Goal: Task Accomplishment & Management: Manage account settings

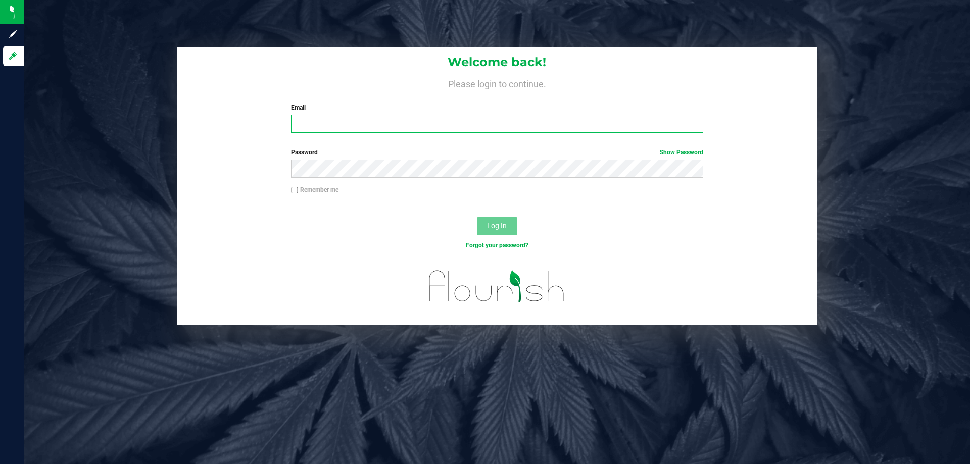
click at [361, 123] on input "Email" at bounding box center [497, 124] width 412 height 18
type input "[EMAIL_ADDRESS][DOMAIN_NAME]"
click at [477, 217] on button "Log In" at bounding box center [497, 226] width 40 height 18
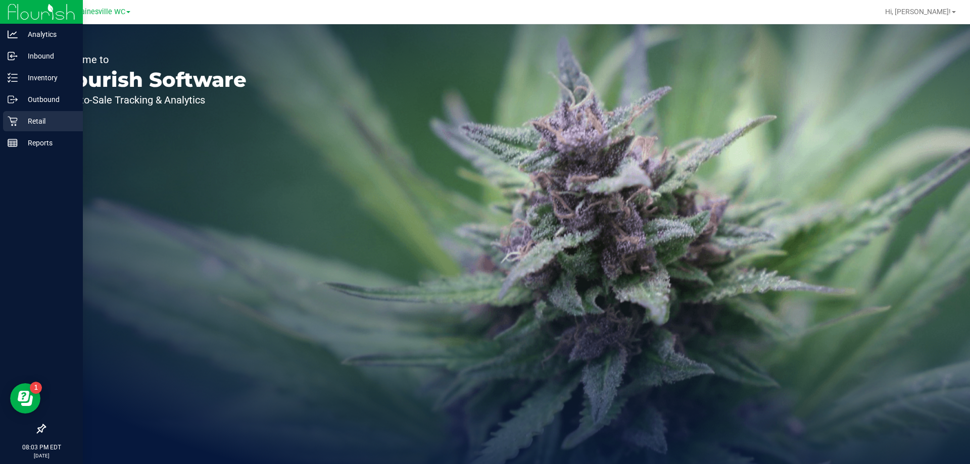
click at [15, 116] on div "Retail" at bounding box center [43, 121] width 80 height 20
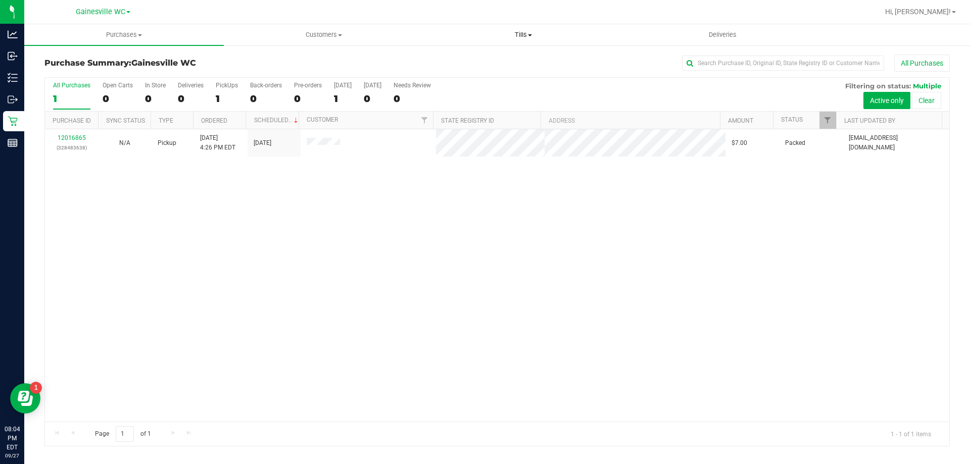
click at [521, 36] on span "Tills" at bounding box center [523, 34] width 199 height 9
click at [511, 61] on li "Manage tills" at bounding box center [524, 61] width 200 height 12
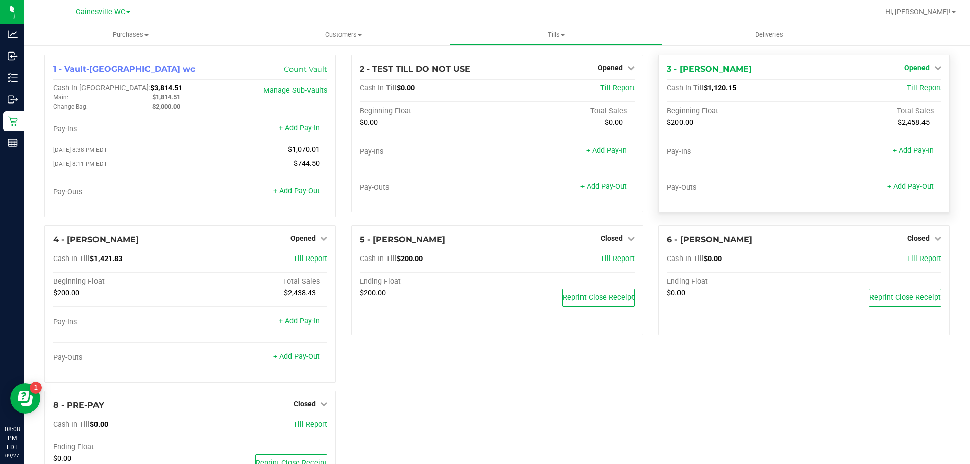
click at [905, 68] on span "Opened" at bounding box center [917, 68] width 25 height 8
click at [905, 90] on link "Close Till" at bounding box center [918, 89] width 27 height 8
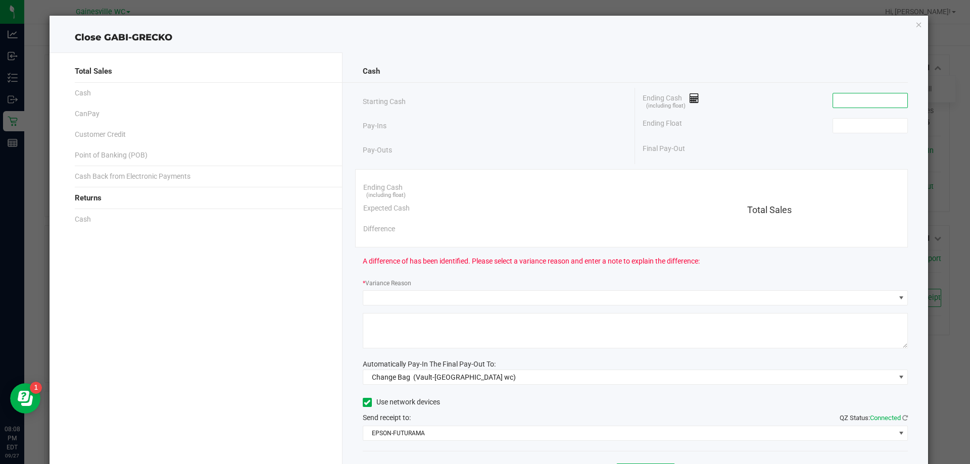
click at [857, 102] on input at bounding box center [870, 100] width 74 height 14
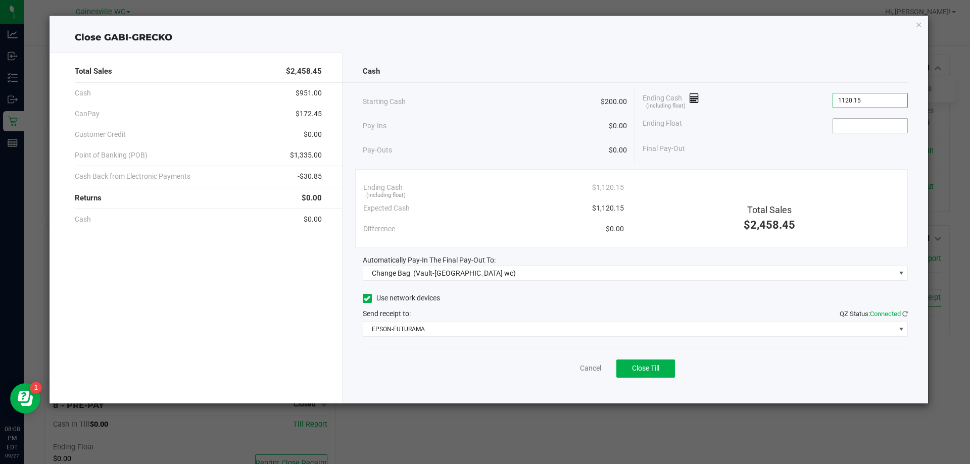
type input "$1,120.15"
click at [847, 123] on input at bounding box center [870, 126] width 74 height 14
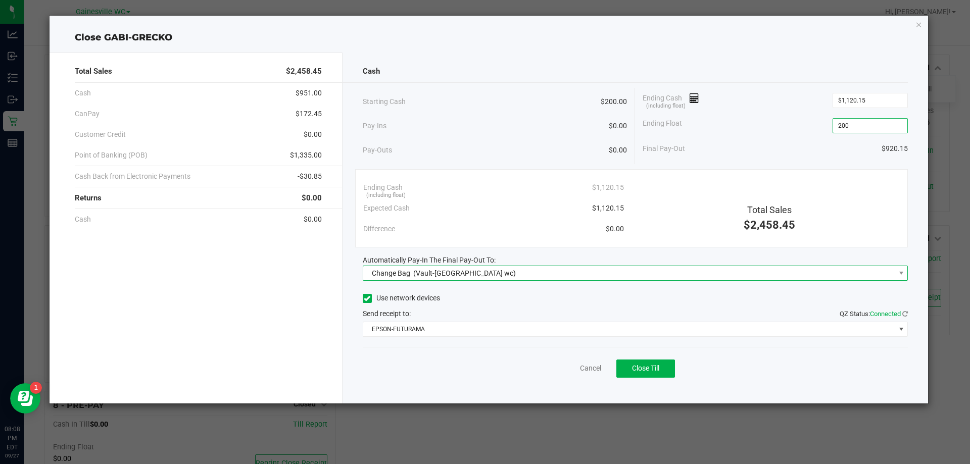
type input "$200.00"
click at [664, 275] on span "Change Bag (Vault-Gainesville wc)" at bounding box center [629, 273] width 532 height 14
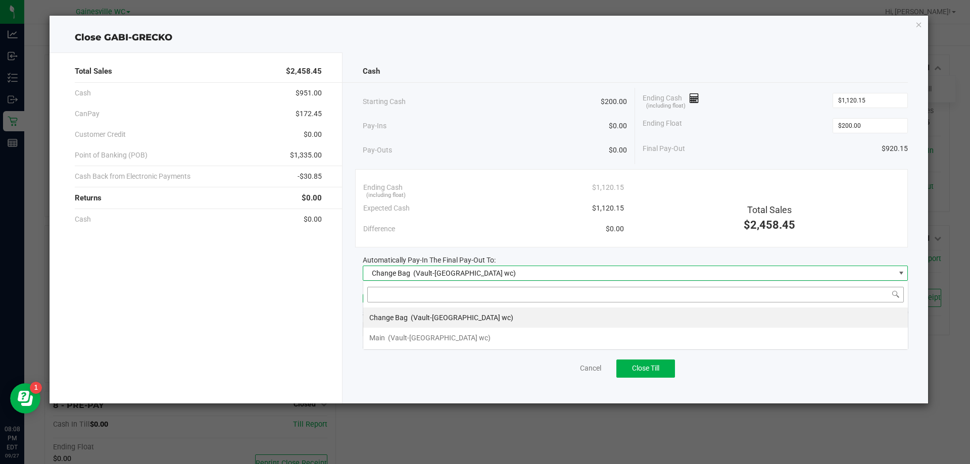
scroll to position [15, 545]
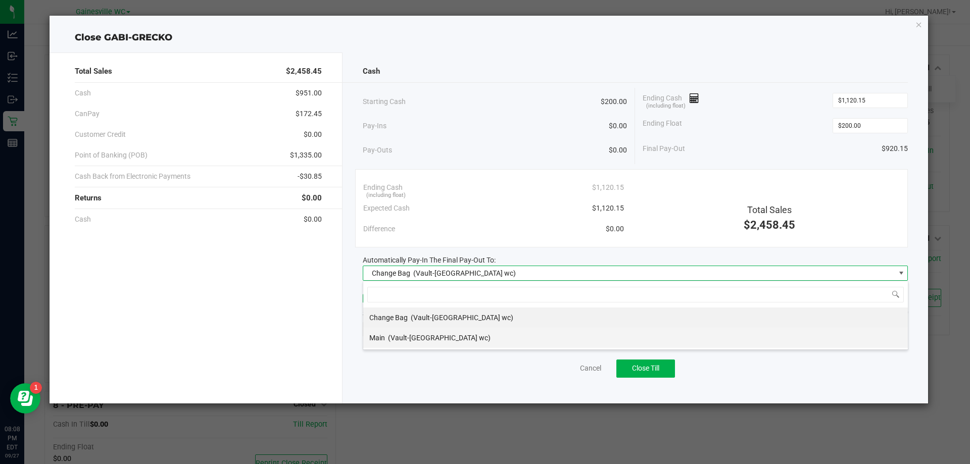
click at [434, 331] on div "Main (Vault-Gainesville wc)" at bounding box center [429, 338] width 121 height 18
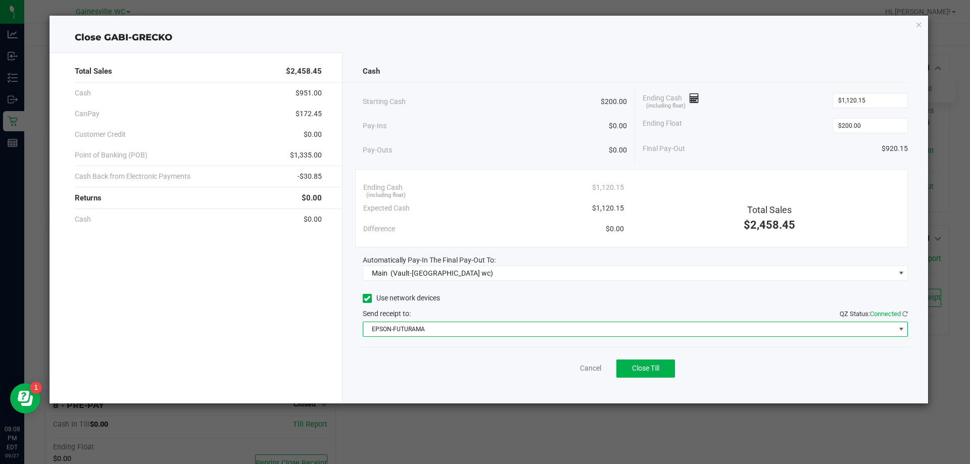
click at [451, 325] on span "EPSON-FUTURAMA" at bounding box center [629, 329] width 532 height 14
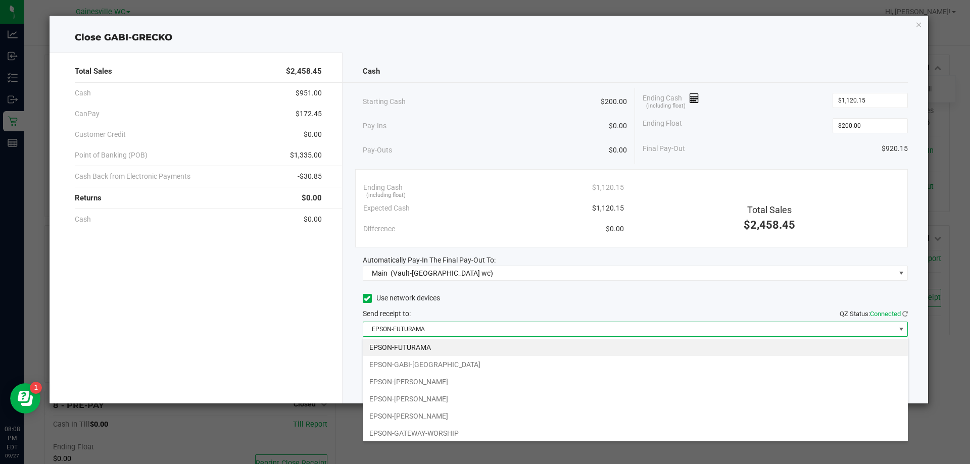
drag, startPoint x: 418, startPoint y: 433, endPoint x: 432, endPoint y: 420, distance: 18.6
click at [425, 428] on li "EPSON-GATEWAY-WORSHIP" at bounding box center [635, 433] width 545 height 17
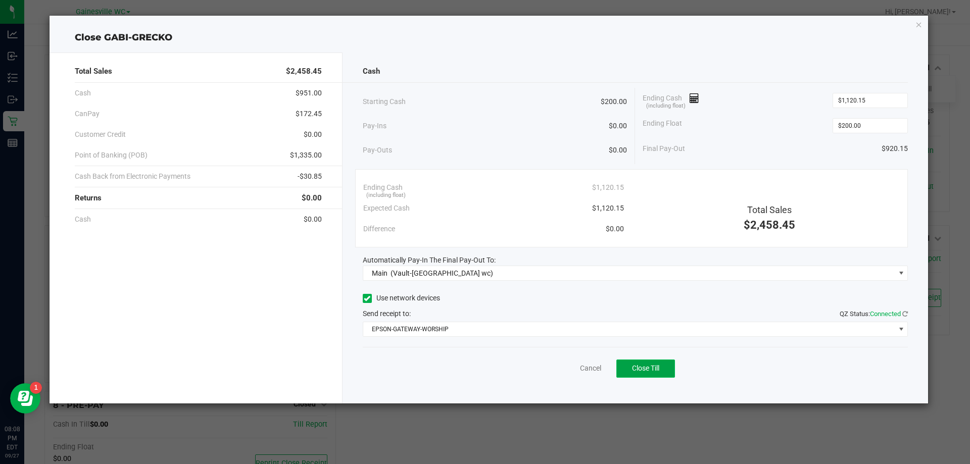
click at [647, 360] on button "Close Till" at bounding box center [646, 369] width 59 height 18
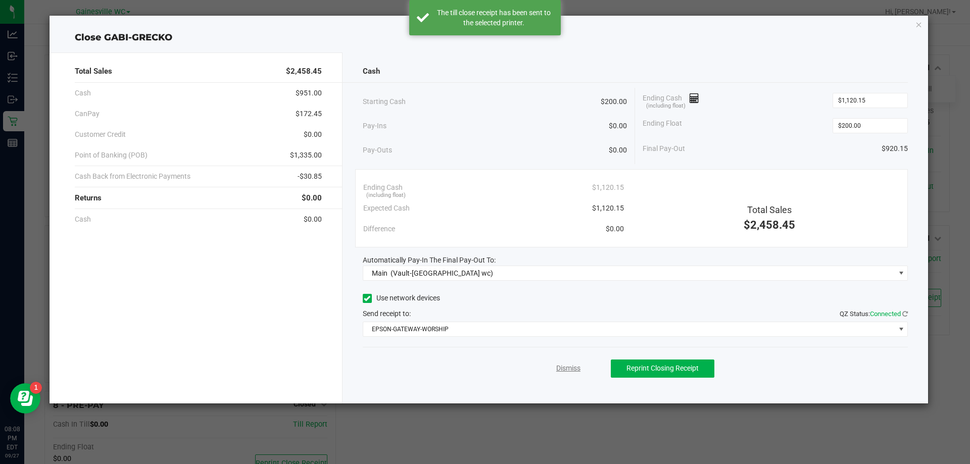
click at [567, 369] on link "Dismiss" at bounding box center [568, 368] width 24 height 11
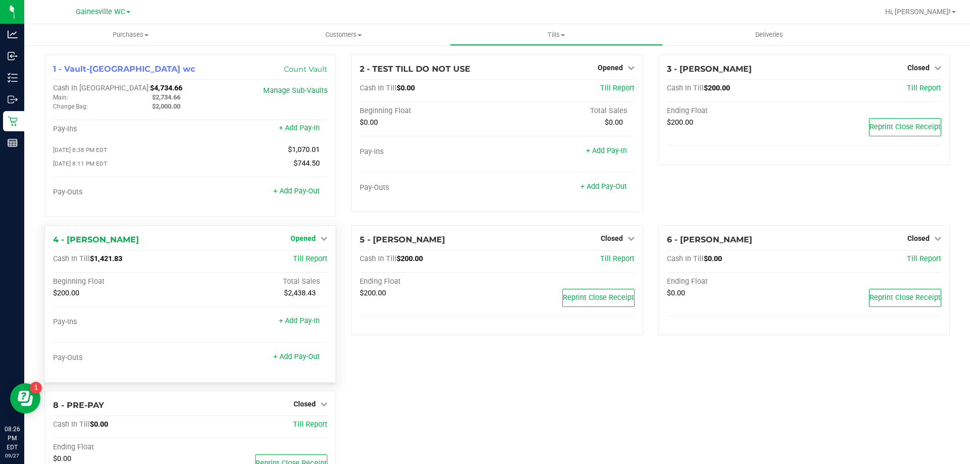
click at [297, 239] on span "Opened" at bounding box center [303, 239] width 25 height 8
click at [303, 258] on link "Close Till" at bounding box center [304, 259] width 27 height 8
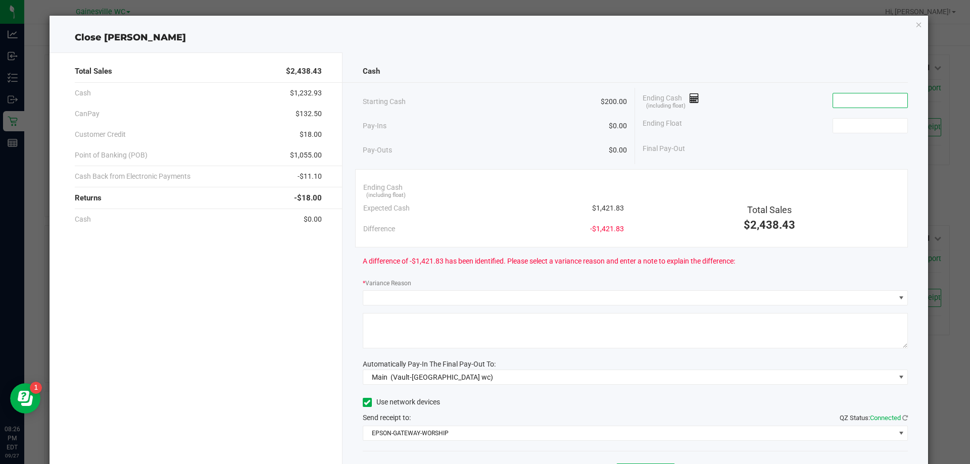
click at [834, 100] on input at bounding box center [870, 100] width 74 height 14
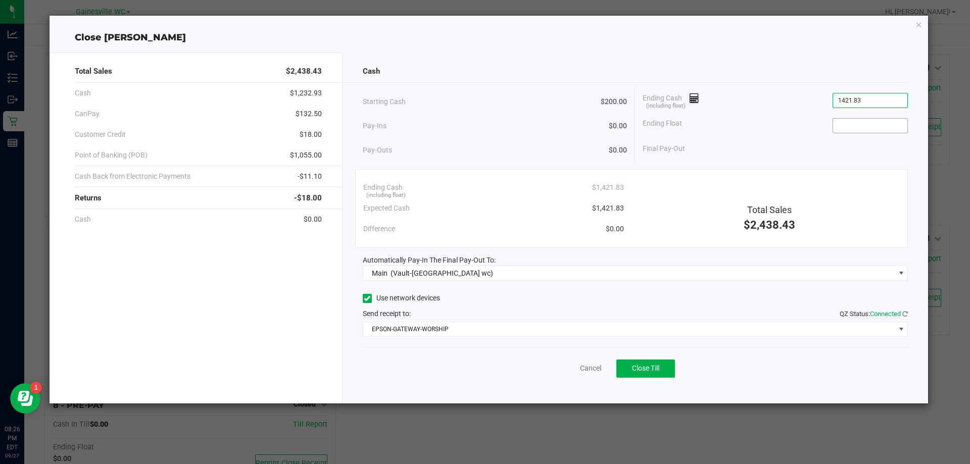
type input "$1,421.83"
click at [846, 129] on input at bounding box center [870, 126] width 74 height 14
type input "$200.00"
click at [814, 375] on div "Cancel Close Till" at bounding box center [636, 366] width 546 height 39
click at [657, 373] on button "Close Till" at bounding box center [646, 369] width 59 height 18
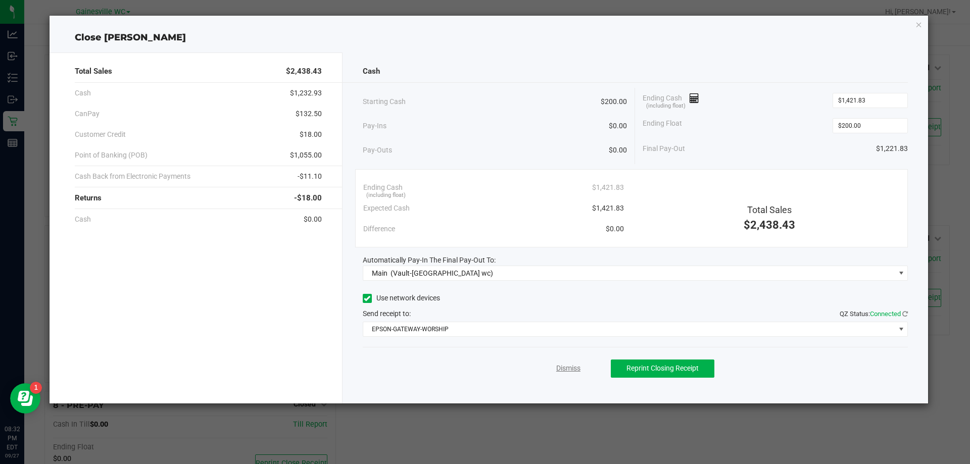
click at [575, 369] on link "Dismiss" at bounding box center [568, 368] width 24 height 11
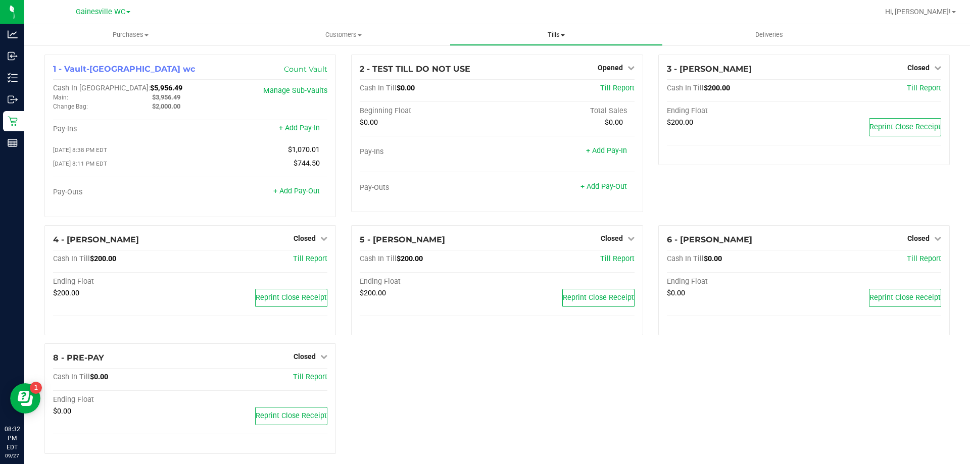
click at [559, 35] on span "Tills" at bounding box center [556, 34] width 212 height 9
click at [551, 72] on li "Reconcile e-payments" at bounding box center [556, 73] width 213 height 12
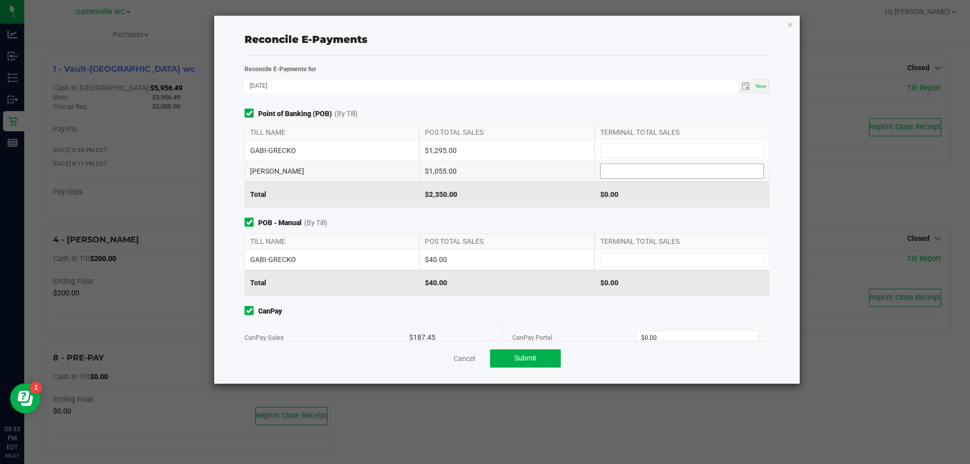
click at [621, 171] on input at bounding box center [682, 171] width 163 height 14
type input "$1,055.00"
click at [642, 153] on input at bounding box center [682, 151] width 163 height 14
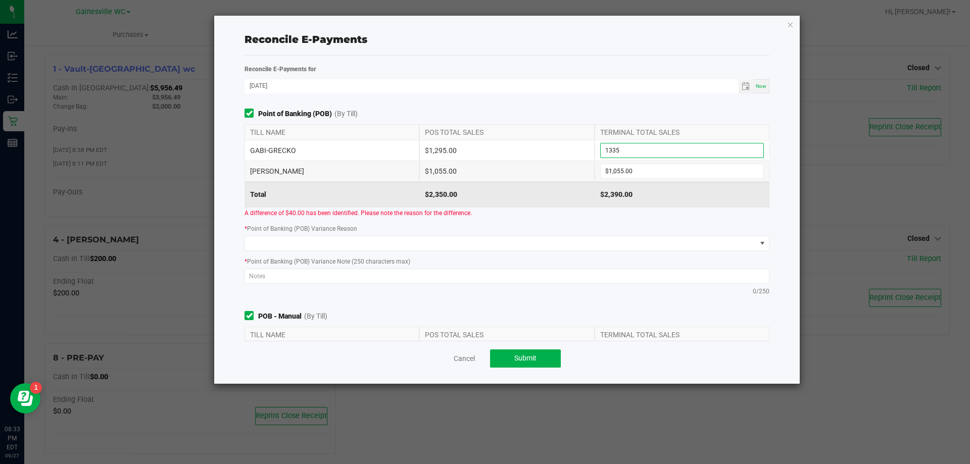
type input "$1,335.00"
click at [536, 218] on div "A difference of $40.00 has been identified. Please note the reason for the diff…" at bounding box center [507, 213] width 540 height 11
click at [426, 243] on span at bounding box center [500, 244] width 511 height 14
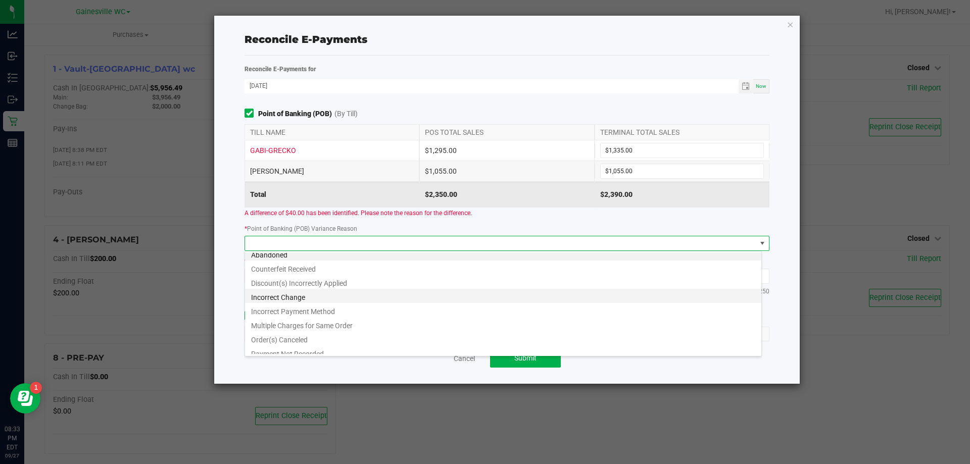
scroll to position [12, 0]
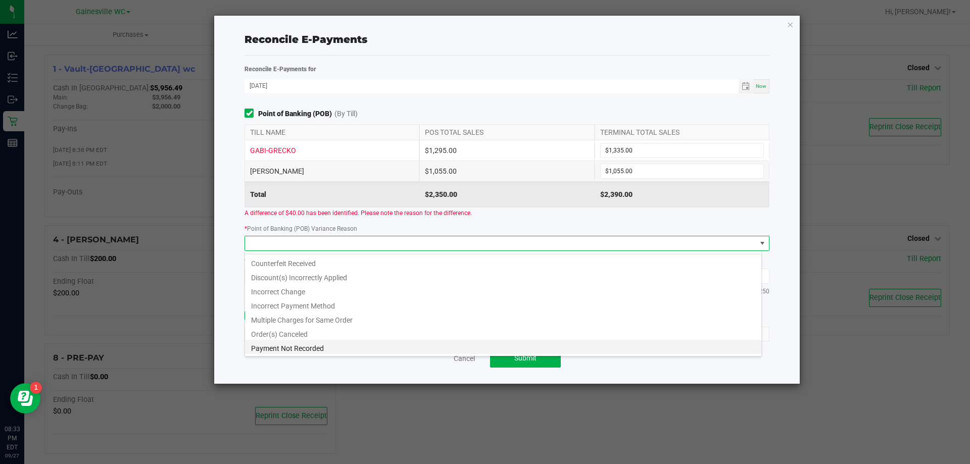
click at [333, 350] on li "Payment Not Recorded" at bounding box center [503, 347] width 517 height 14
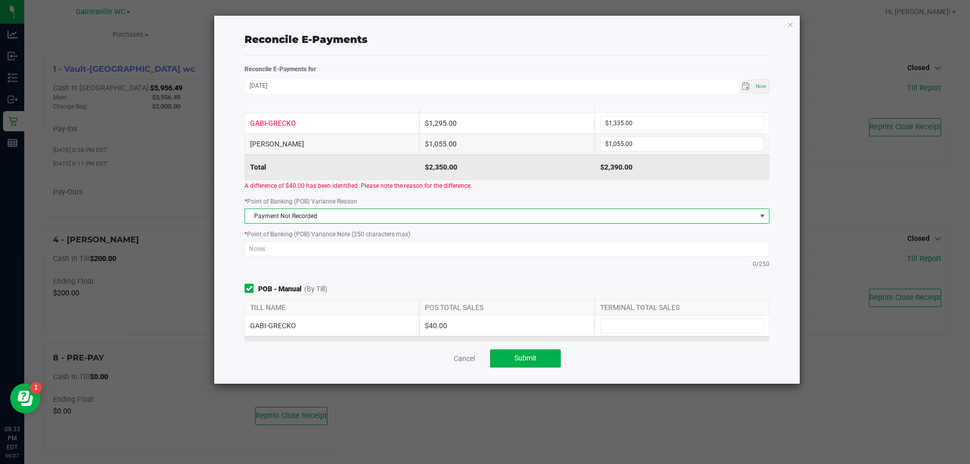
scroll to position [101, 0]
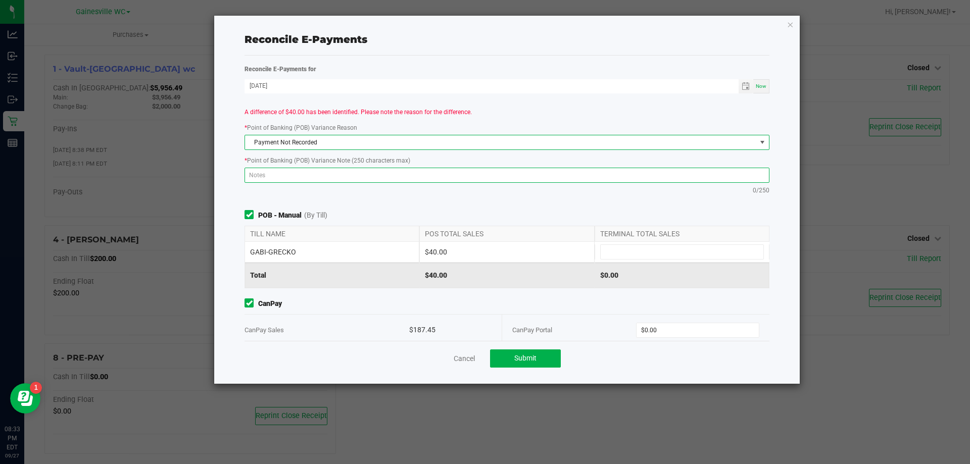
click at [419, 180] on textarea at bounding box center [507, 175] width 525 height 15
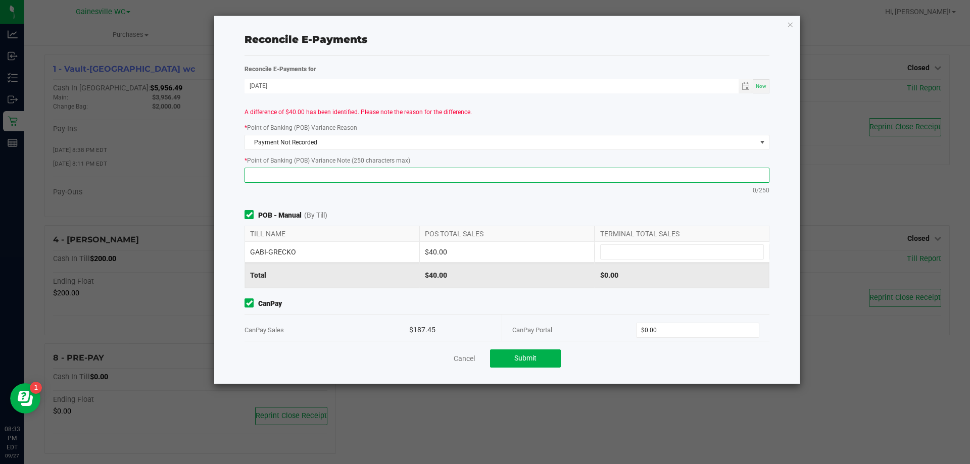
click at [419, 180] on textarea at bounding box center [507, 175] width 525 height 15
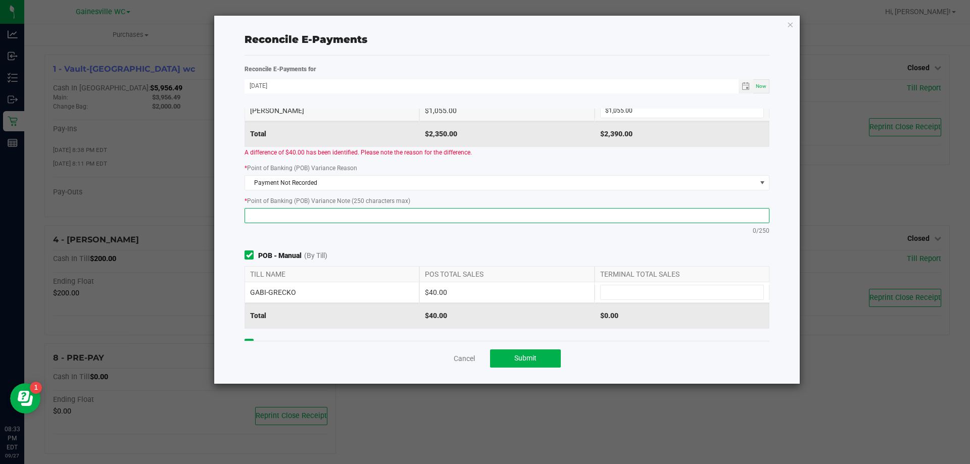
scroll to position [152, 0]
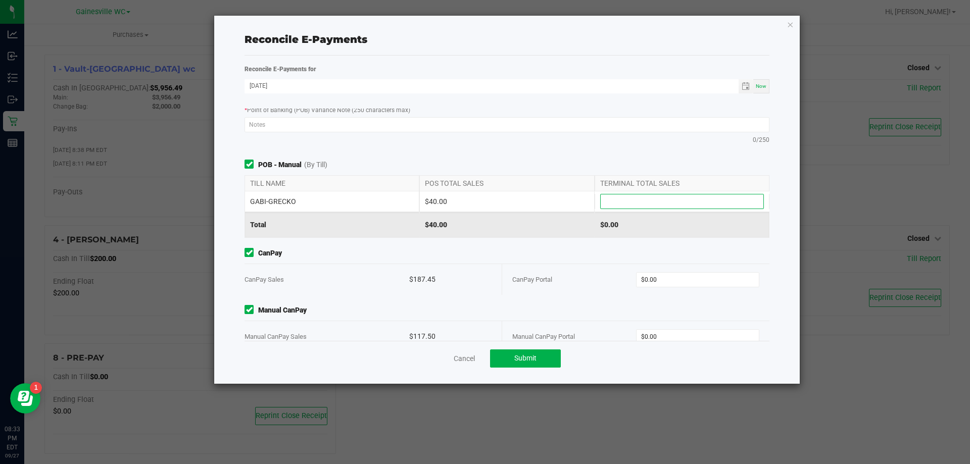
click at [628, 206] on input at bounding box center [682, 202] width 163 height 14
type input "$40.00"
click at [546, 254] on span "CanPay" at bounding box center [507, 253] width 525 height 11
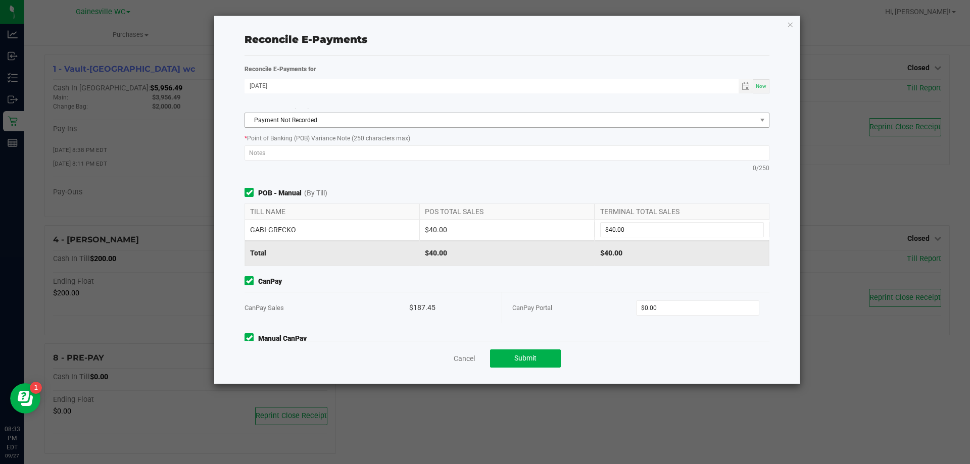
scroll to position [101, 0]
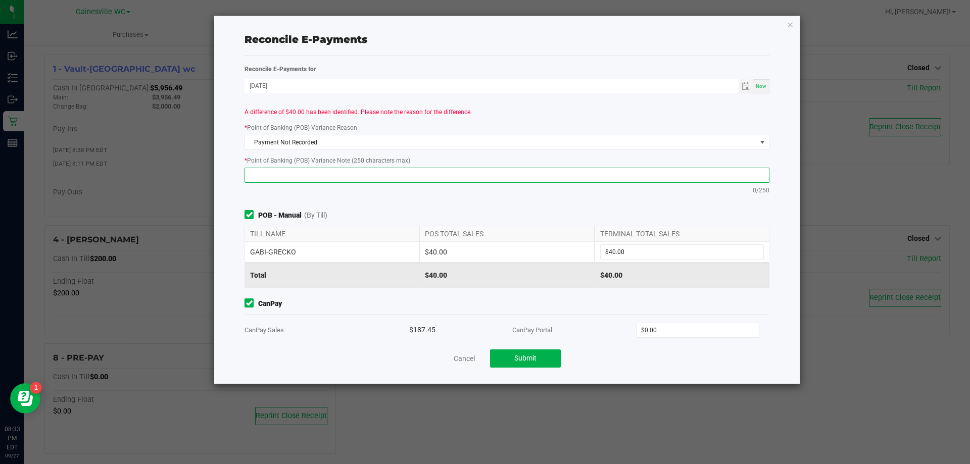
click at [255, 180] on textarea at bounding box center [507, 175] width 525 height 15
type textarea "Ran as manual"
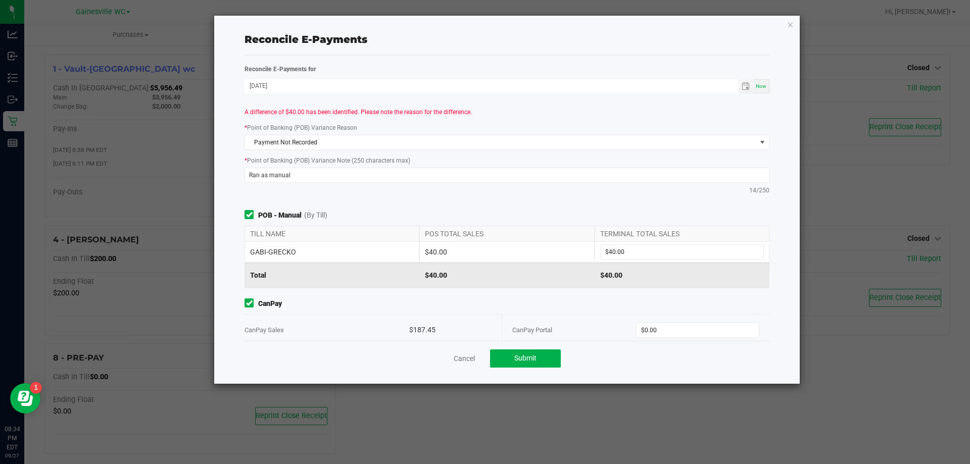
click at [240, 195] on div "* Point of Banking (POB) Variance Note (250 characters max) Ran as manual 14/250" at bounding box center [507, 175] width 540 height 40
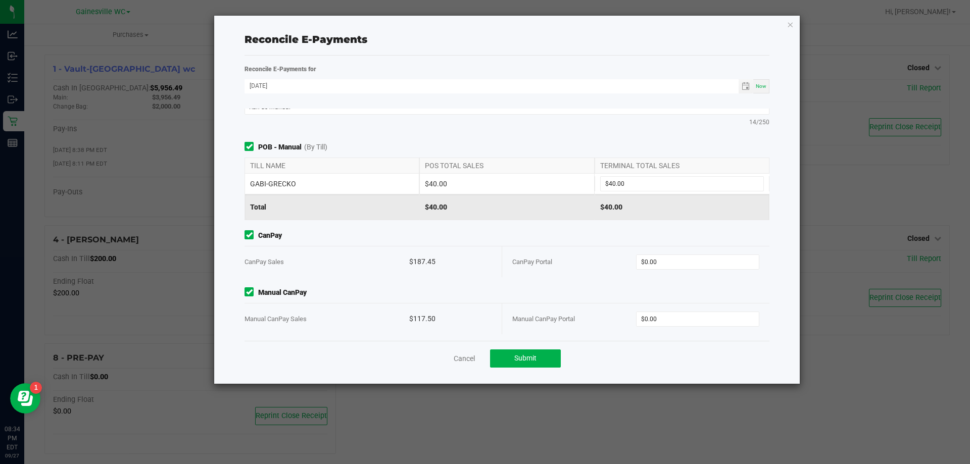
scroll to position [172, 0]
click at [693, 261] on input "0" at bounding box center [698, 260] width 123 height 14
type input "$187.45"
click at [681, 315] on input "0" at bounding box center [698, 317] width 123 height 14
type input "$117.50"
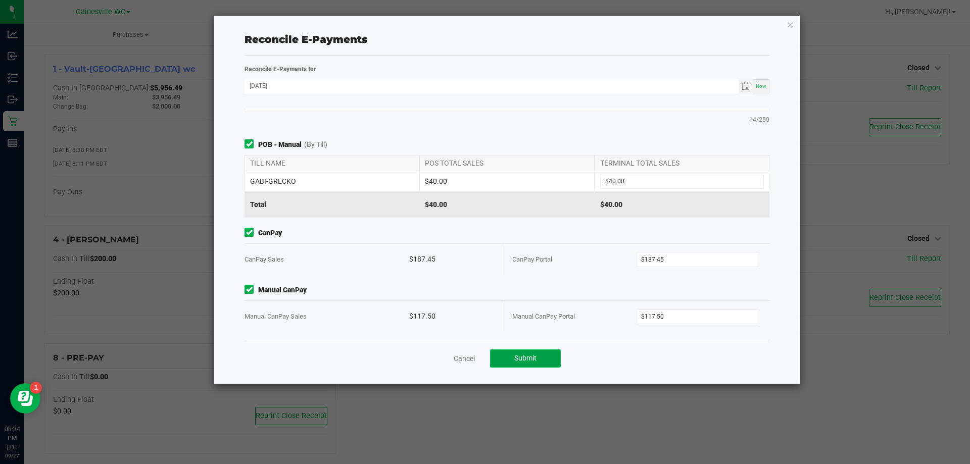
click at [553, 355] on button "Submit" at bounding box center [525, 359] width 71 height 18
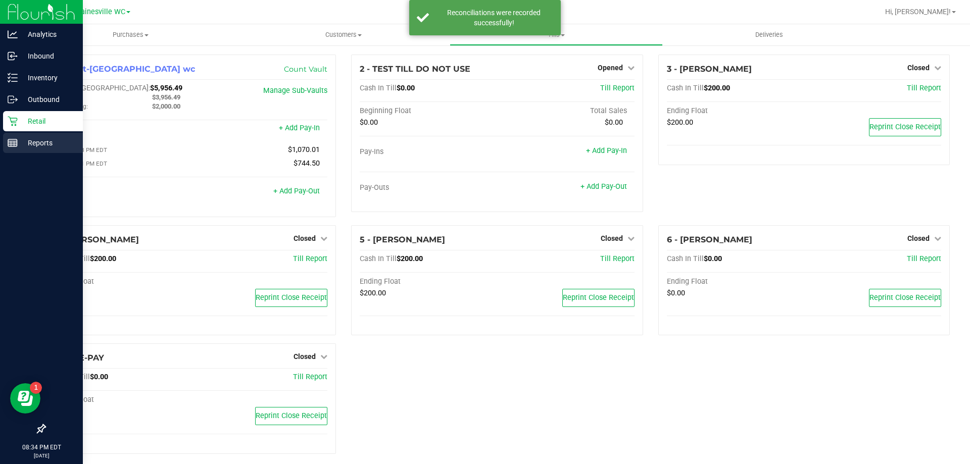
click at [42, 144] on p "Reports" at bounding box center [48, 143] width 61 height 12
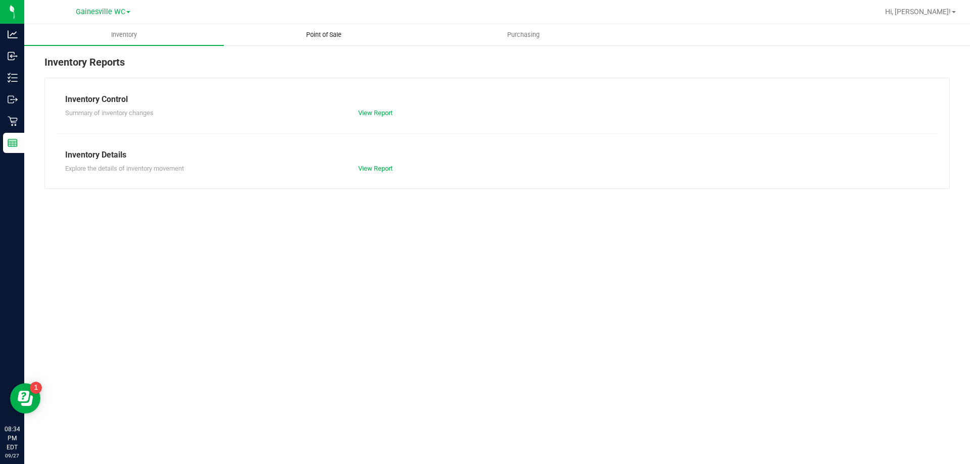
click at [305, 37] on span "Point of Sale" at bounding box center [324, 34] width 63 height 9
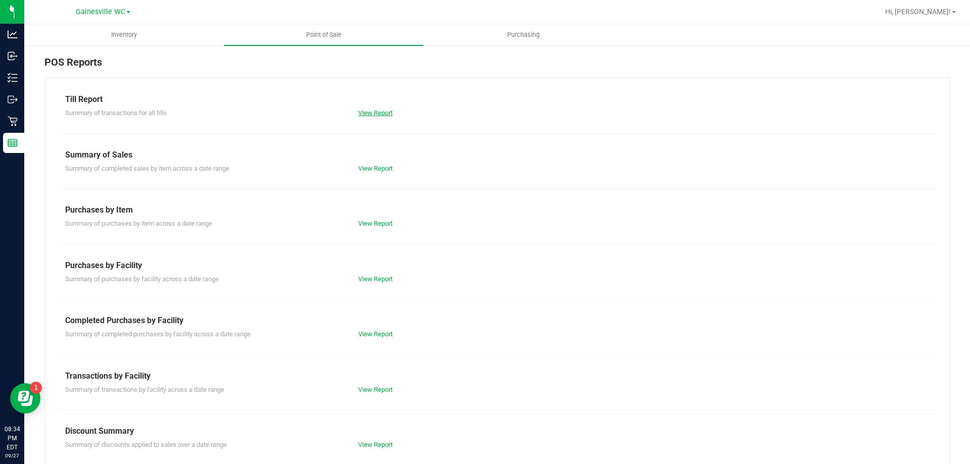
click at [379, 111] on link "View Report" at bounding box center [375, 113] width 34 height 8
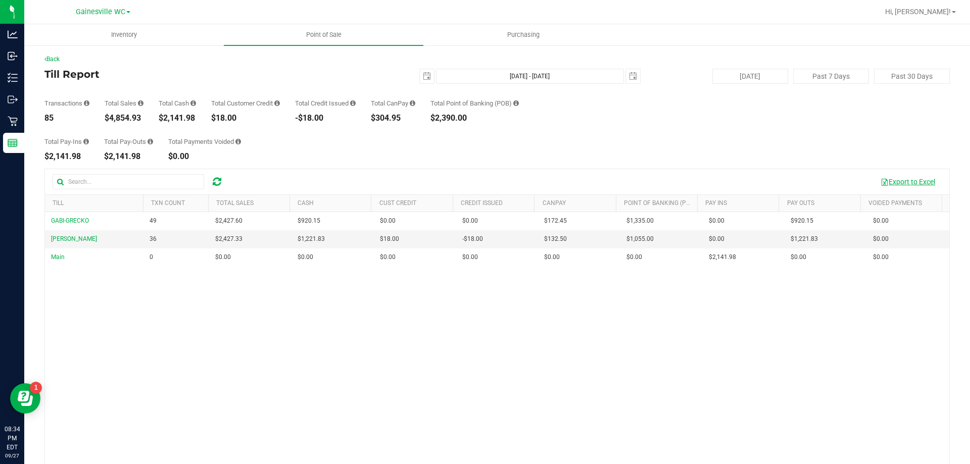
click at [901, 186] on button "Export to Excel" at bounding box center [908, 181] width 68 height 17
click at [894, 181] on button "Export to Excel" at bounding box center [908, 181] width 68 height 17
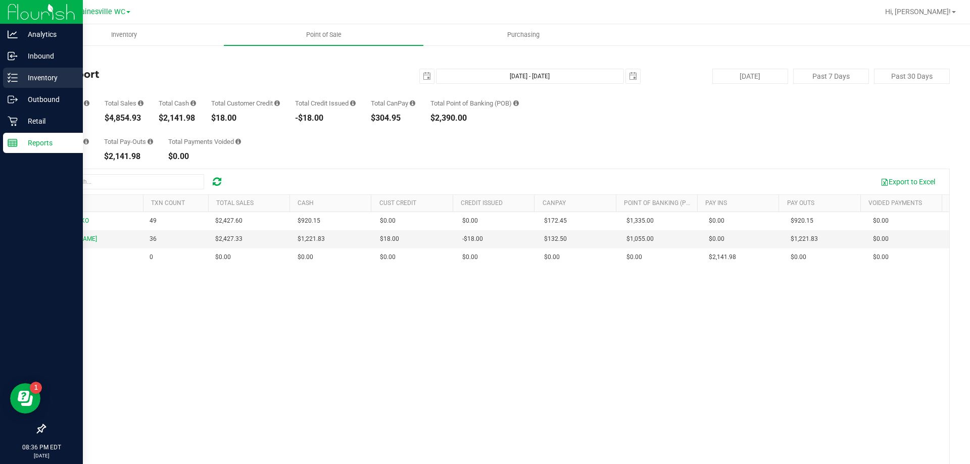
click at [28, 77] on p "Inventory" at bounding box center [48, 78] width 61 height 12
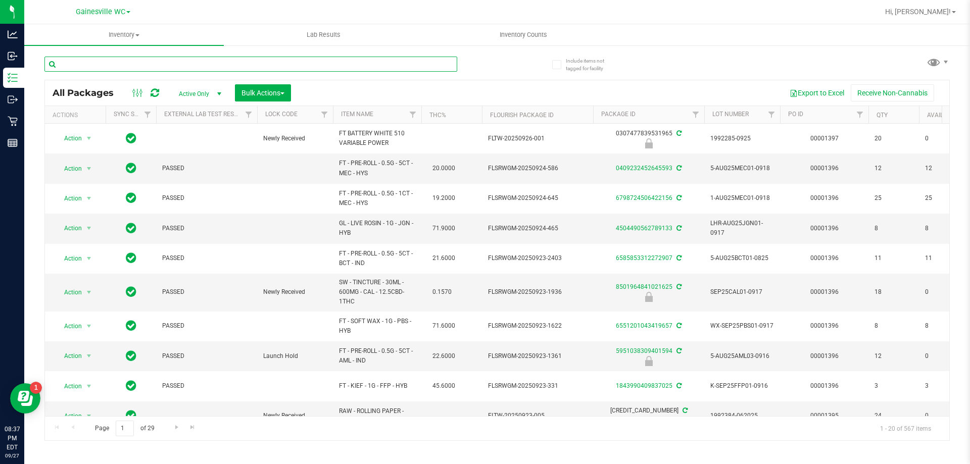
click at [126, 64] on input "text" at bounding box center [250, 64] width 413 height 15
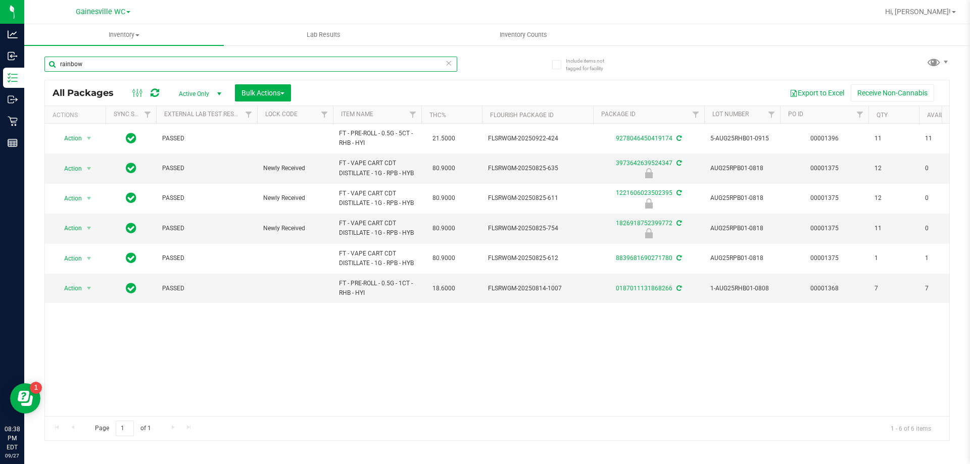
type input "rainbow"
click at [113, 416] on div "Page 1 of 1 1 - 6 of 6 items" at bounding box center [497, 428] width 905 height 24
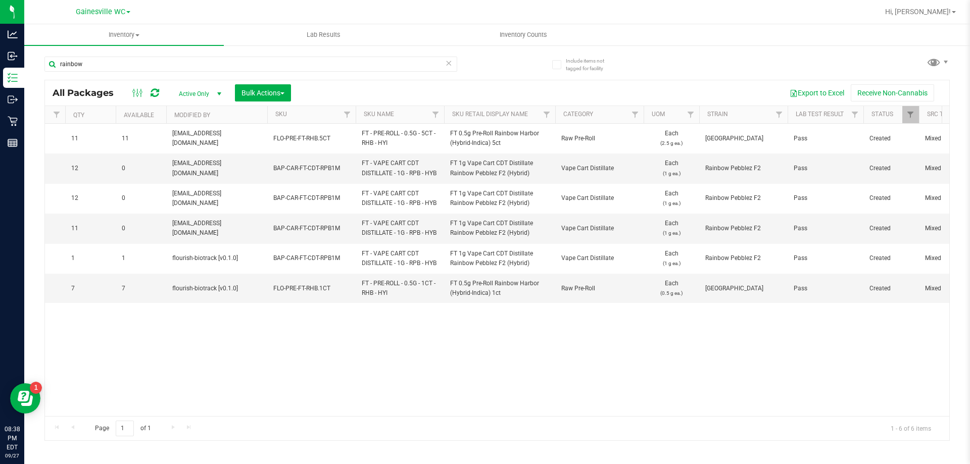
scroll to position [0, 871]
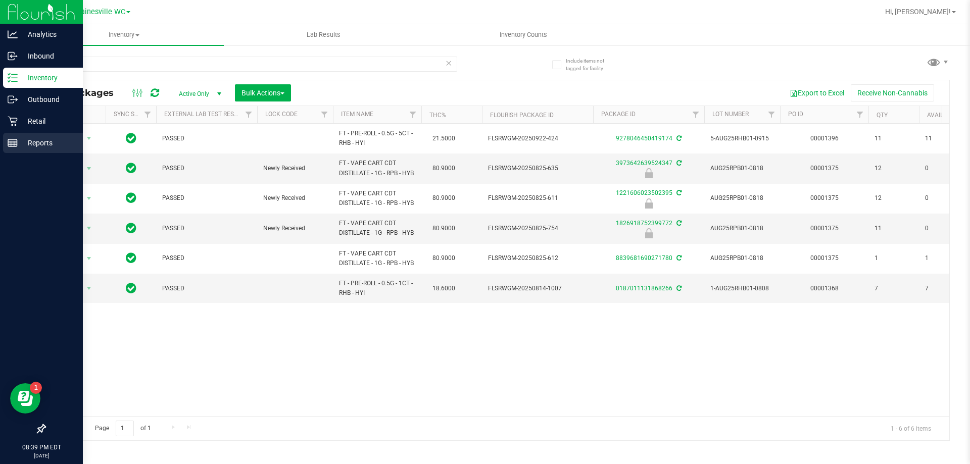
click at [14, 141] on icon at bounding box center [13, 143] width 10 height 10
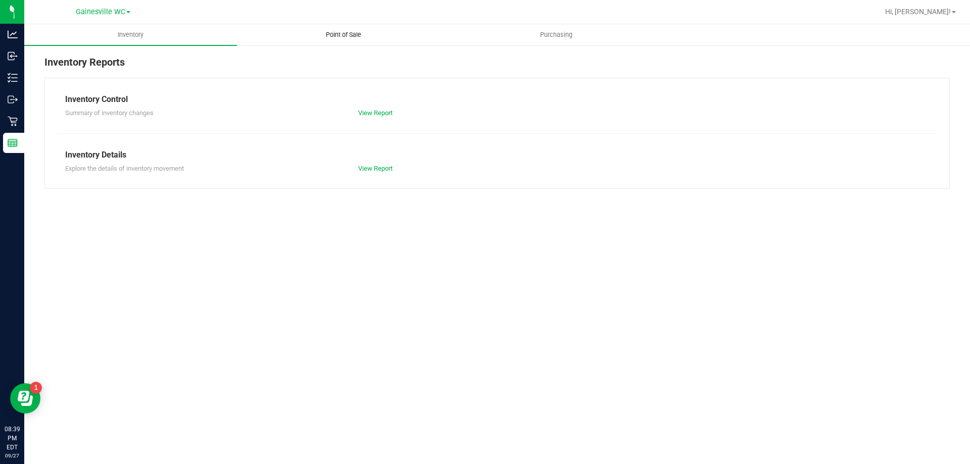
click at [344, 34] on span "Point of Sale" at bounding box center [343, 34] width 63 height 9
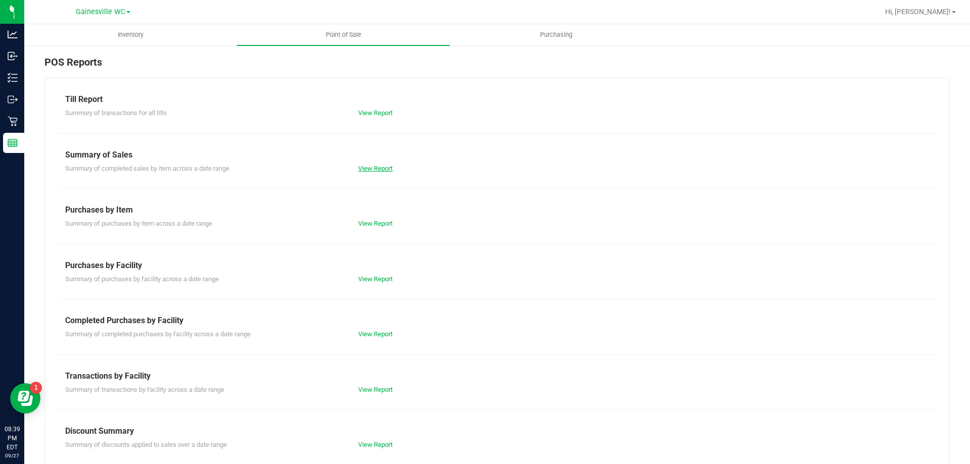
click at [365, 165] on link "View Report" at bounding box center [375, 169] width 34 height 8
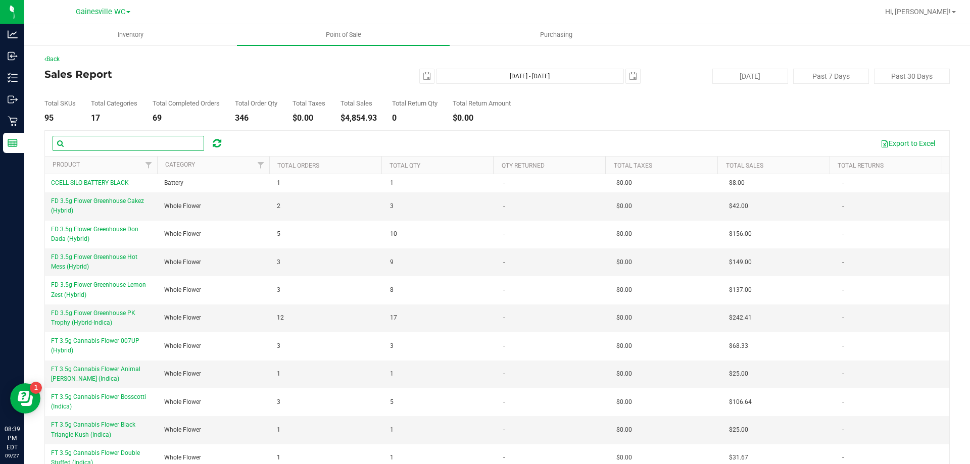
click at [163, 144] on input "text" at bounding box center [129, 143] width 152 height 15
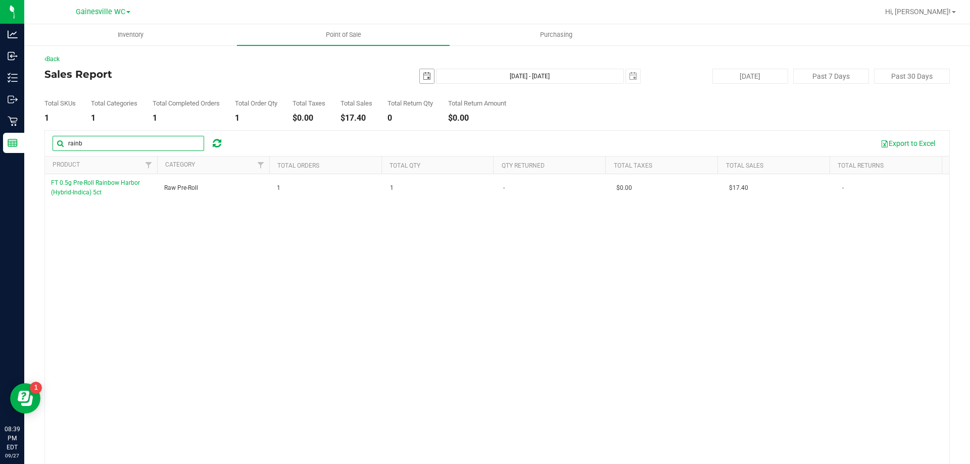
click at [423, 78] on span "select" at bounding box center [427, 76] width 8 height 8
type input "rainb"
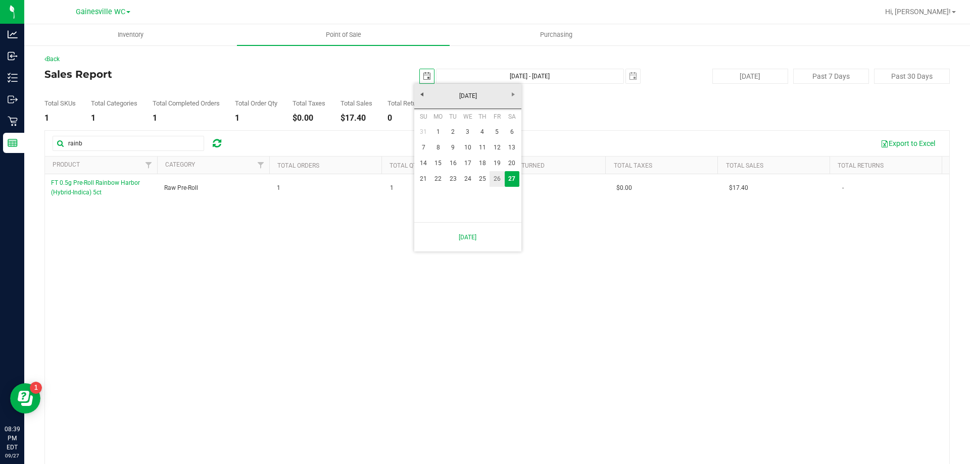
click at [498, 180] on link "26" at bounding box center [497, 179] width 15 height 16
type input "[DATE]"
type input "[DATE] - [DATE]"
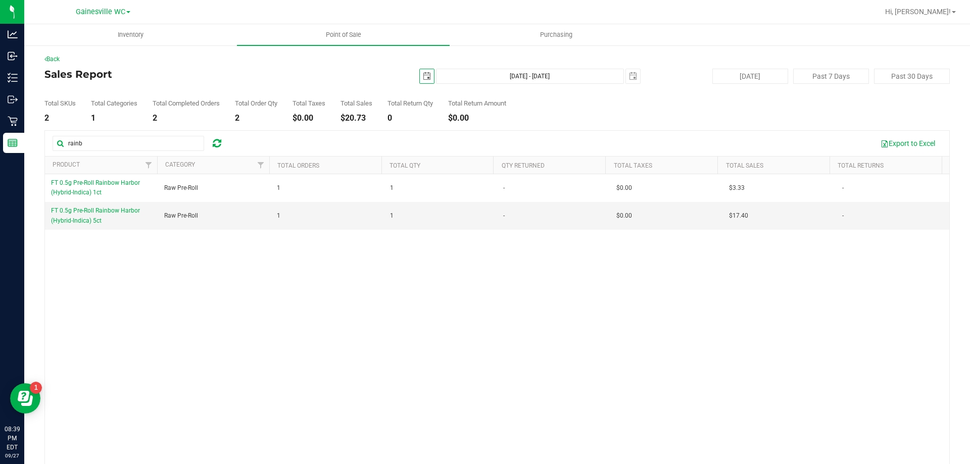
click at [424, 77] on span "select" at bounding box center [427, 76] width 8 height 8
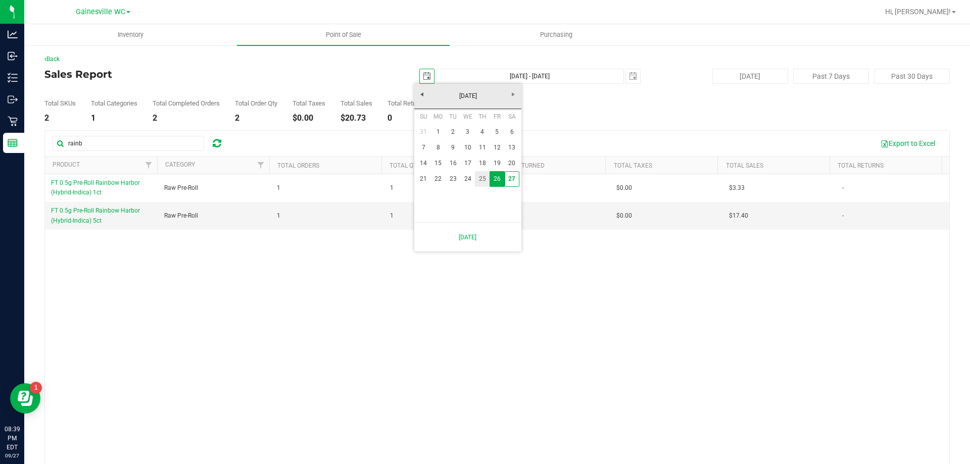
click at [480, 182] on link "25" at bounding box center [482, 179] width 15 height 16
type input "[DATE]"
type input "[DATE] - [DATE]"
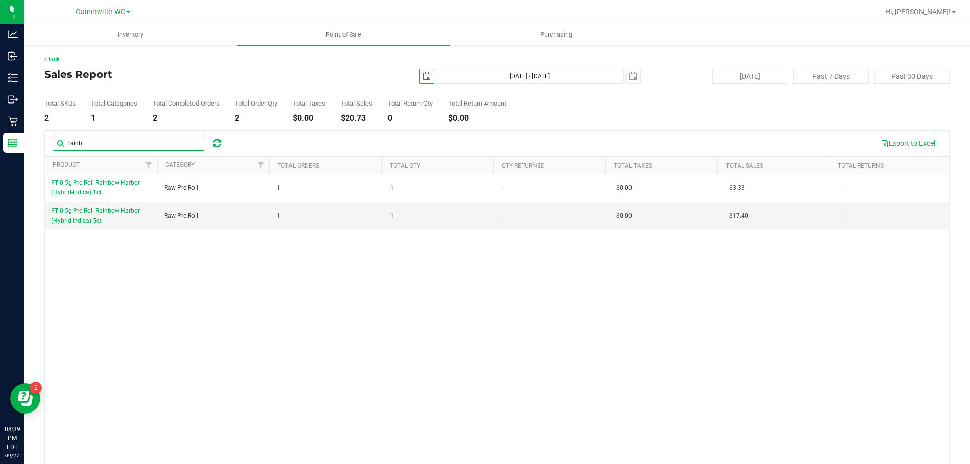
click at [97, 144] on input "rainb" at bounding box center [129, 143] width 152 height 15
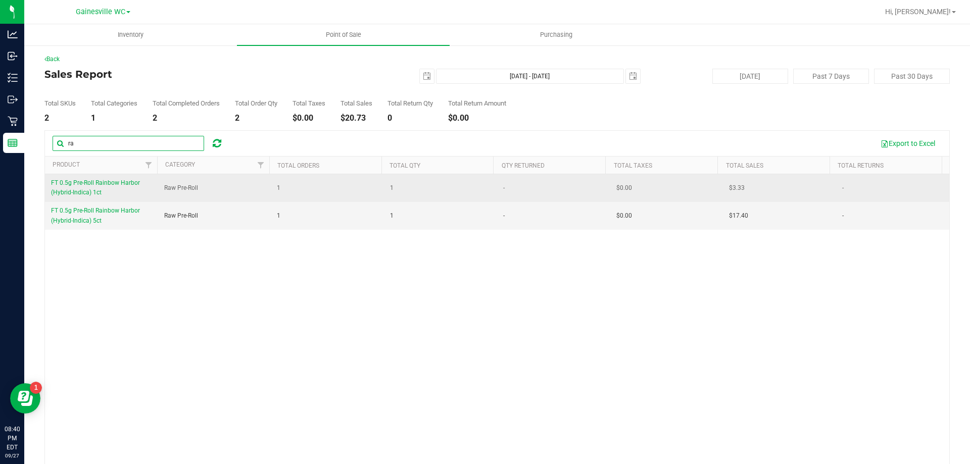
type input "r"
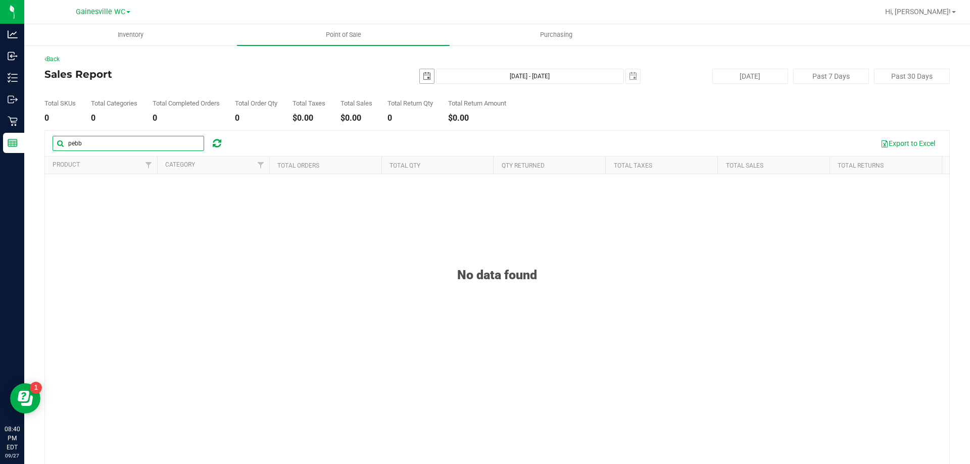
click at [420, 75] on span "select" at bounding box center [427, 76] width 14 height 14
type input "pebb"
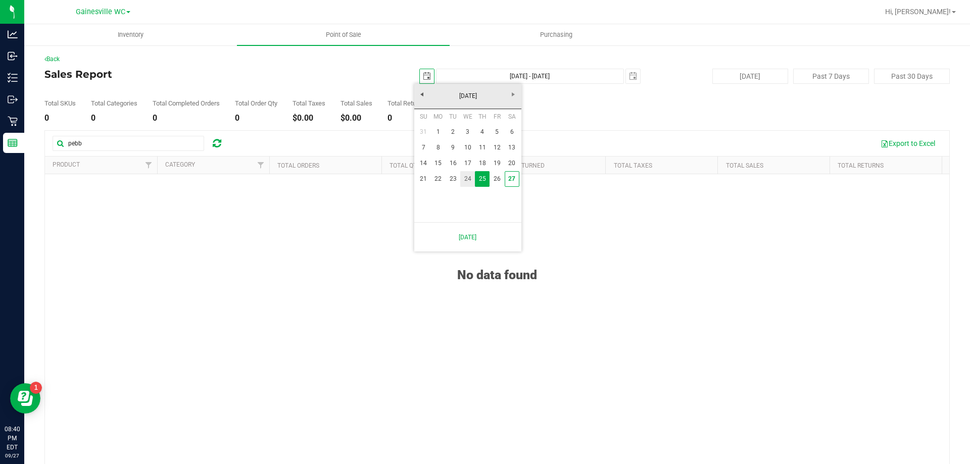
click at [471, 182] on link "24" at bounding box center [467, 179] width 15 height 16
type input "[DATE]"
type input "[DATE] - [DATE]"
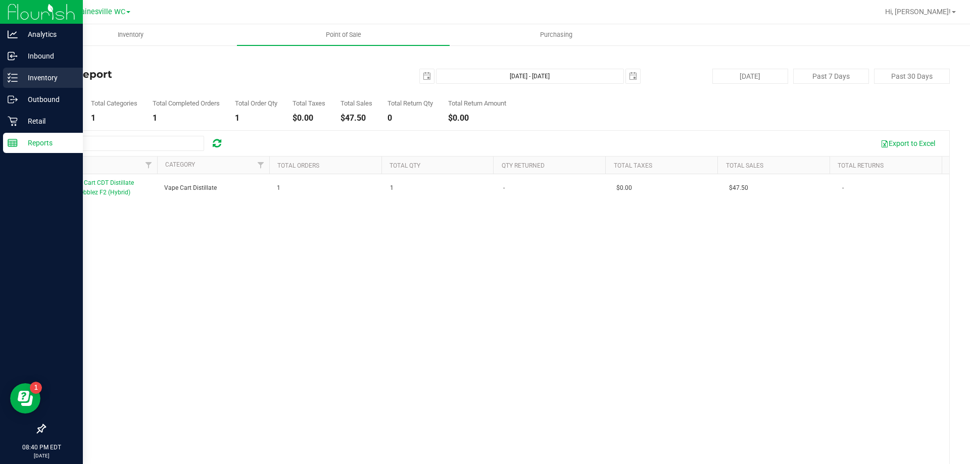
click at [31, 84] on div "Inventory" at bounding box center [43, 78] width 80 height 20
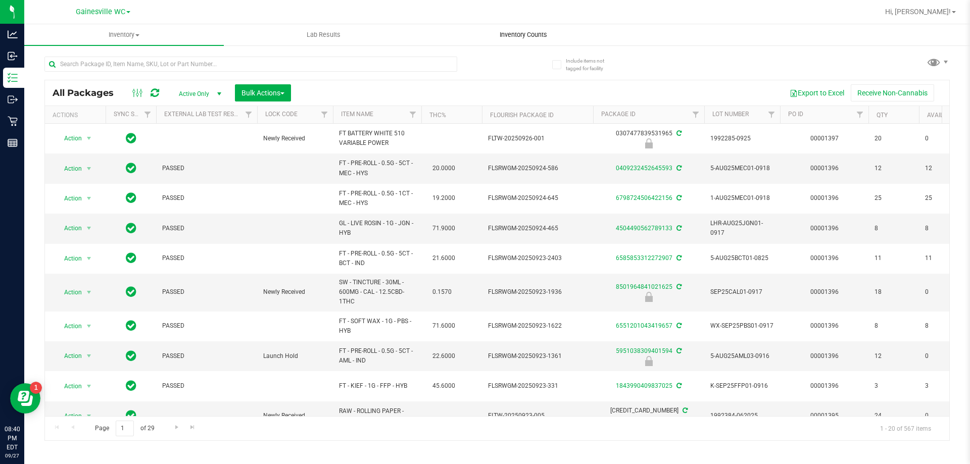
click at [521, 36] on span "Inventory Counts" at bounding box center [523, 34] width 75 height 9
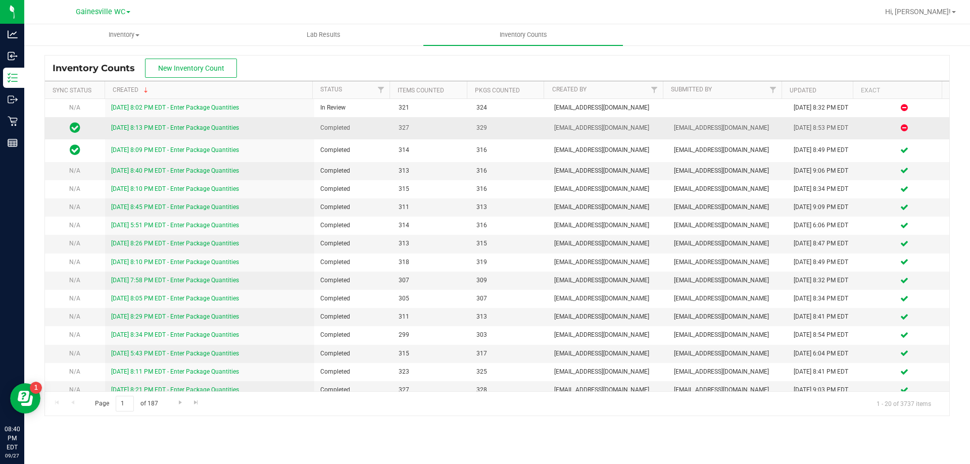
click at [159, 123] on td "[DATE] 8:13 PM EDT - Enter Package Quantities" at bounding box center [210, 128] width 210 height 22
click at [160, 128] on link "[DATE] 8:13 PM EDT - Enter Package Quantities" at bounding box center [175, 127] width 128 height 7
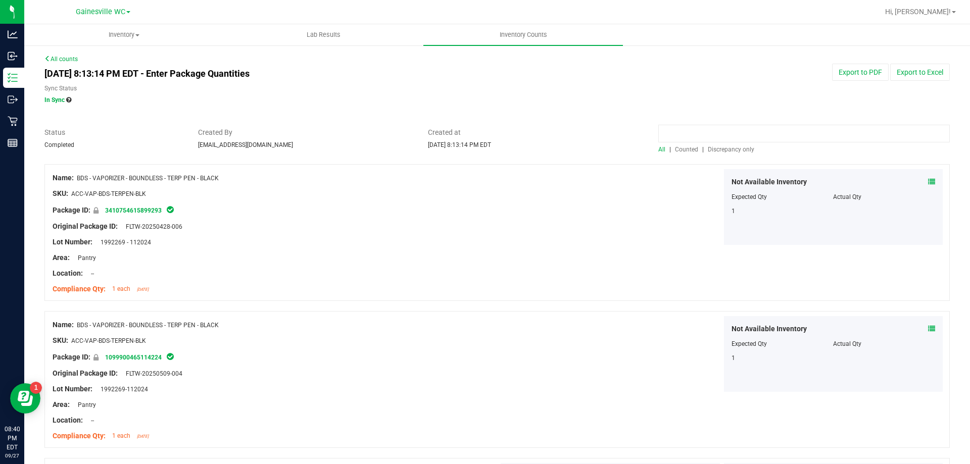
click at [762, 139] on input at bounding box center [805, 134] width 292 height 18
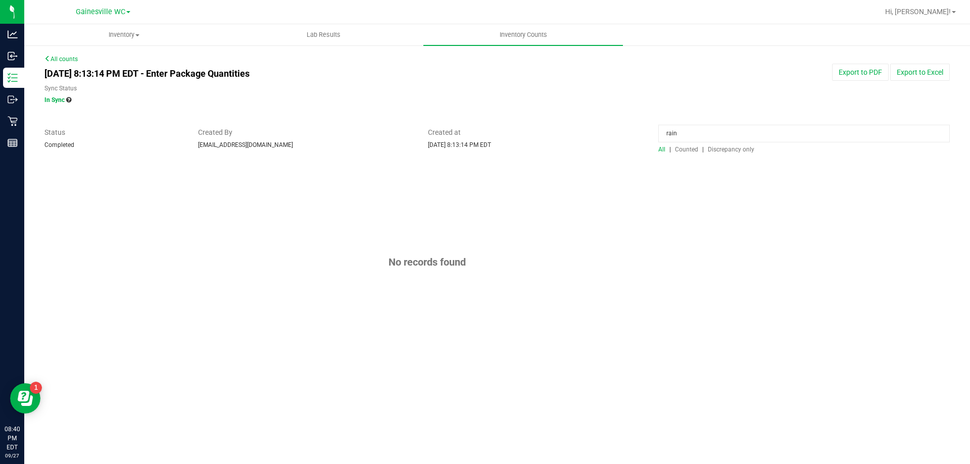
click at [688, 149] on span "Counted" at bounding box center [686, 149] width 23 height 7
click at [687, 132] on input "rain" at bounding box center [805, 134] width 292 height 18
drag, startPoint x: 713, startPoint y: 138, endPoint x: 629, endPoint y: 135, distance: 83.5
click at [630, 135] on div "Status Completed Created By [EMAIL_ADDRESS][DOMAIN_NAME] Created at [DATE] 8:13…" at bounding box center [497, 140] width 921 height 27
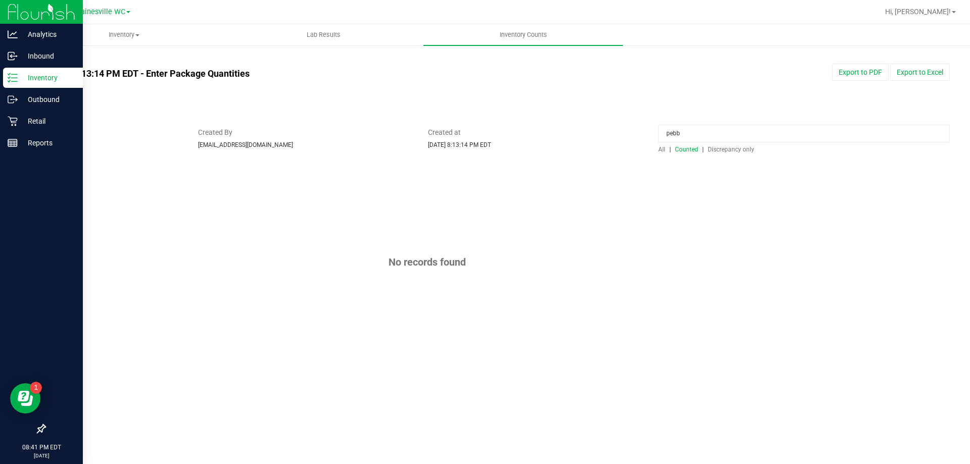
type input "pebb"
click at [37, 78] on p "Inventory" at bounding box center [48, 78] width 61 height 12
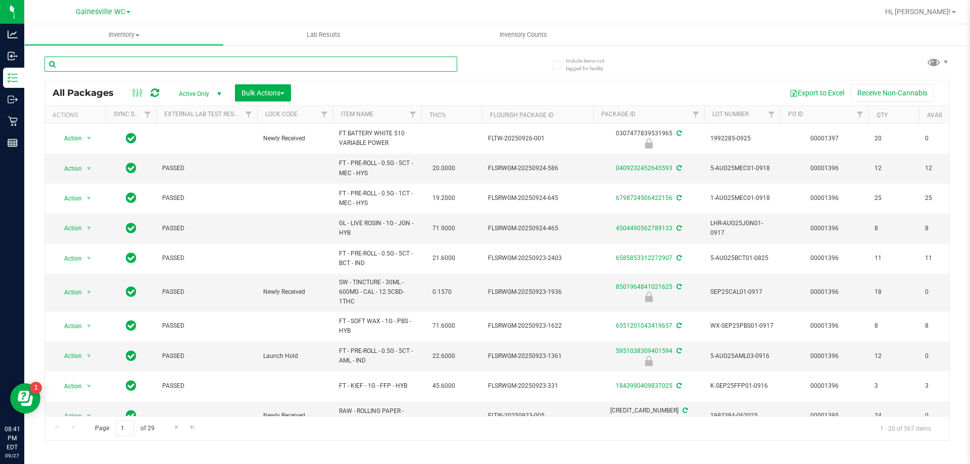
click at [111, 62] on input "text" at bounding box center [250, 64] width 413 height 15
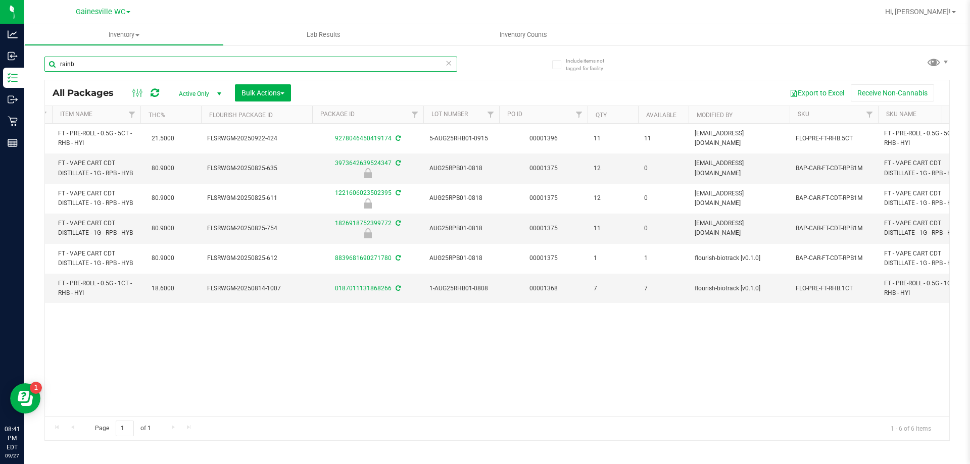
scroll to position [0, 286]
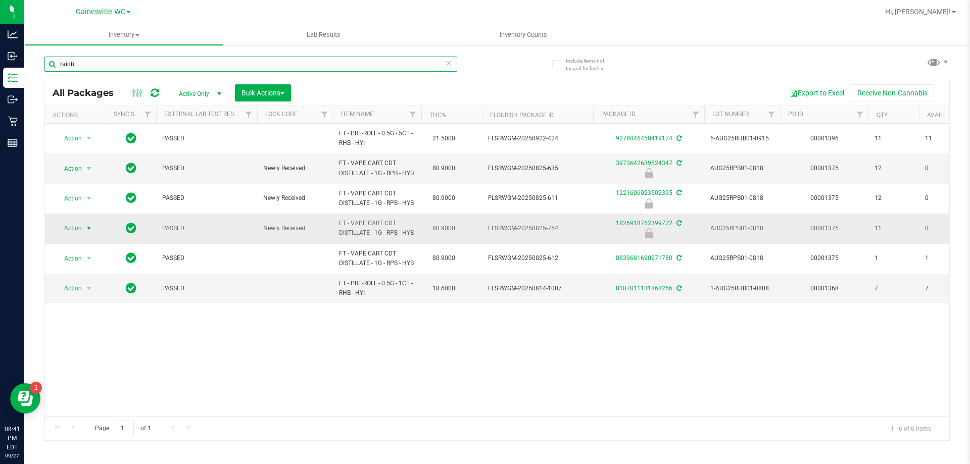
type input "rainb"
click at [85, 232] on span "select" at bounding box center [89, 228] width 8 height 8
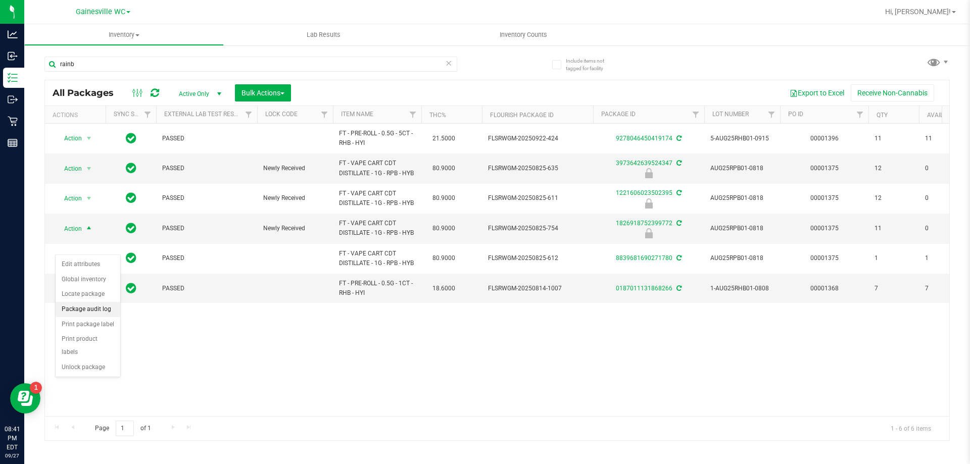
click at [75, 312] on li "Package audit log" at bounding box center [88, 309] width 65 height 15
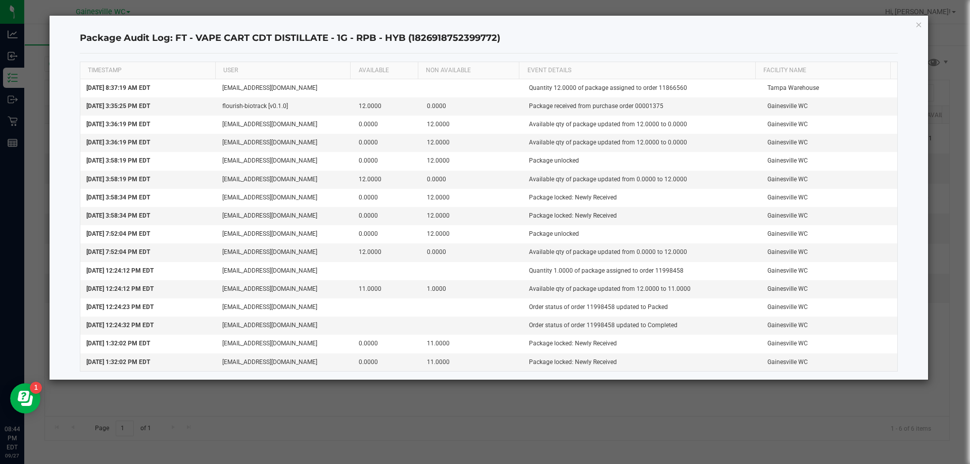
click at [597, 402] on ngb-modal-window "Package Audit Log: FT - VAPE CART CDT DISTILLATE - 1G - RPB - HYB (182691875239…" at bounding box center [489, 232] width 978 height 464
click at [34, 157] on ngb-modal-window "Package Audit Log: FT - VAPE CART CDT DISTILLATE - 1G - RPB - HYB (182691875239…" at bounding box center [489, 232] width 978 height 464
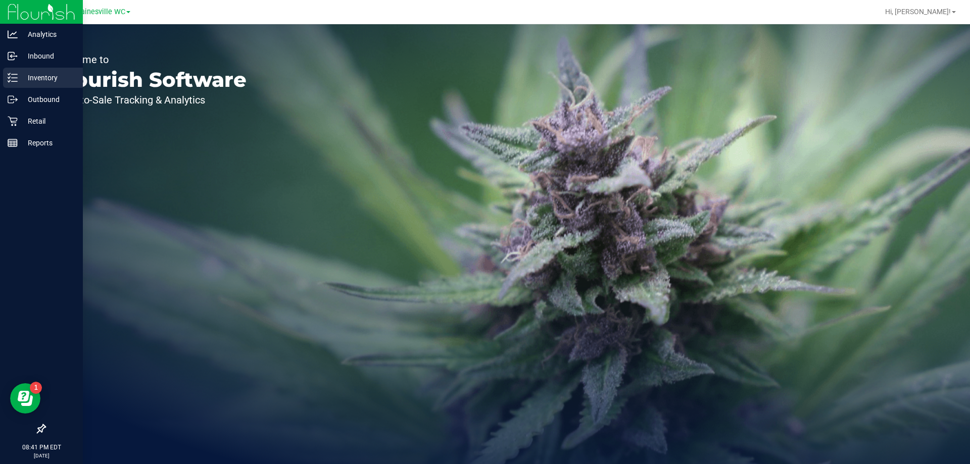
click at [32, 82] on p "Inventory" at bounding box center [48, 78] width 61 height 12
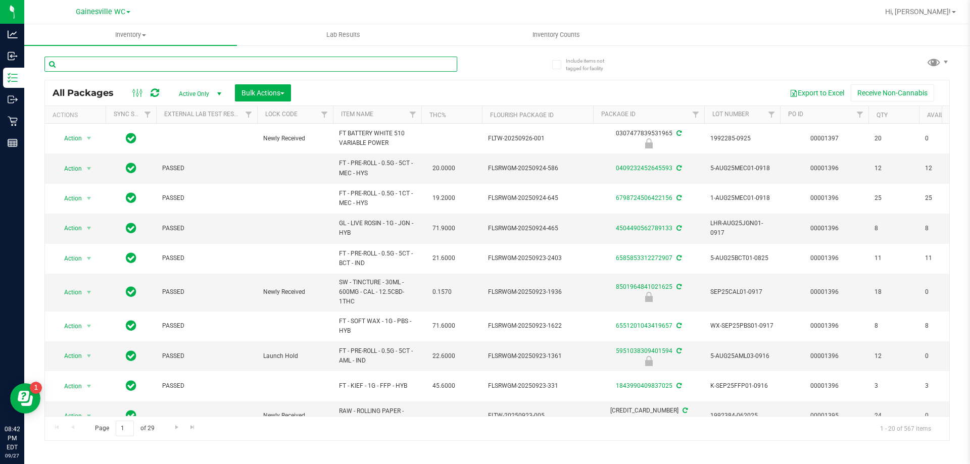
click at [143, 65] on input "text" at bounding box center [250, 64] width 413 height 15
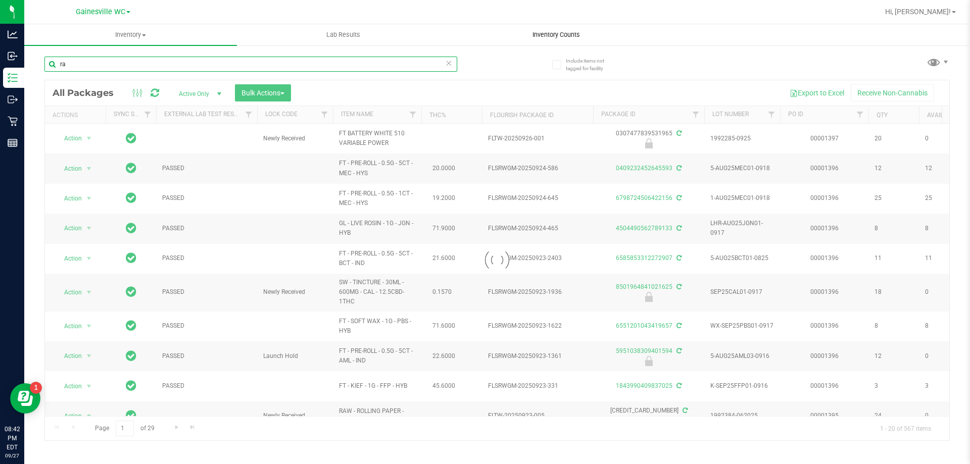
type input "ra"
click at [549, 37] on span "Inventory Counts" at bounding box center [556, 34] width 75 height 9
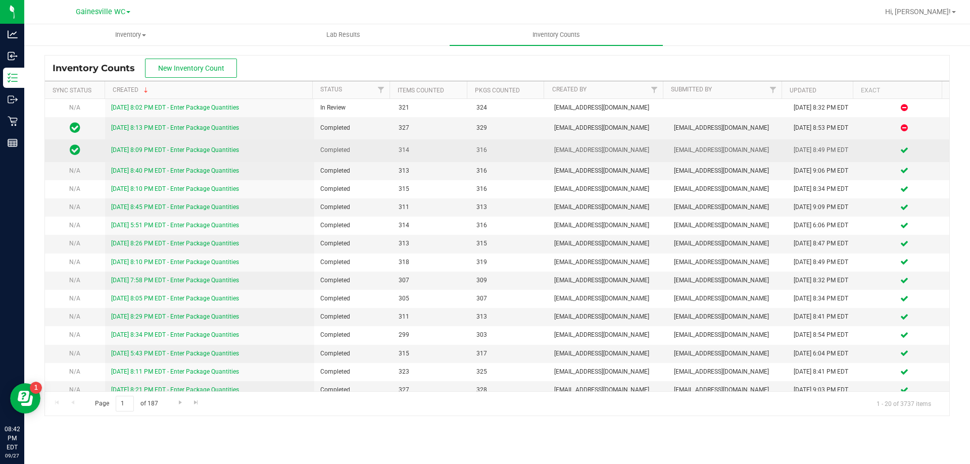
click at [180, 150] on link "[DATE] 8:09 PM EDT - Enter Package Quantities" at bounding box center [175, 150] width 128 height 7
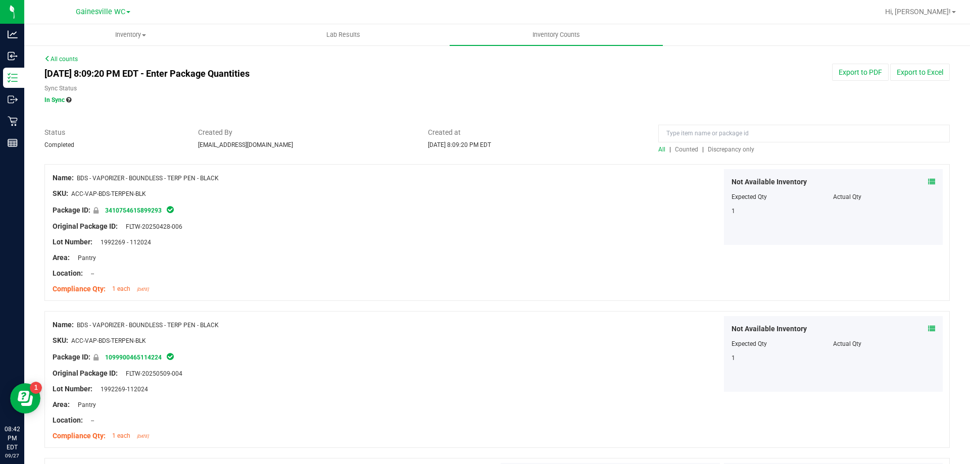
click at [683, 151] on span "Counted" at bounding box center [686, 149] width 23 height 7
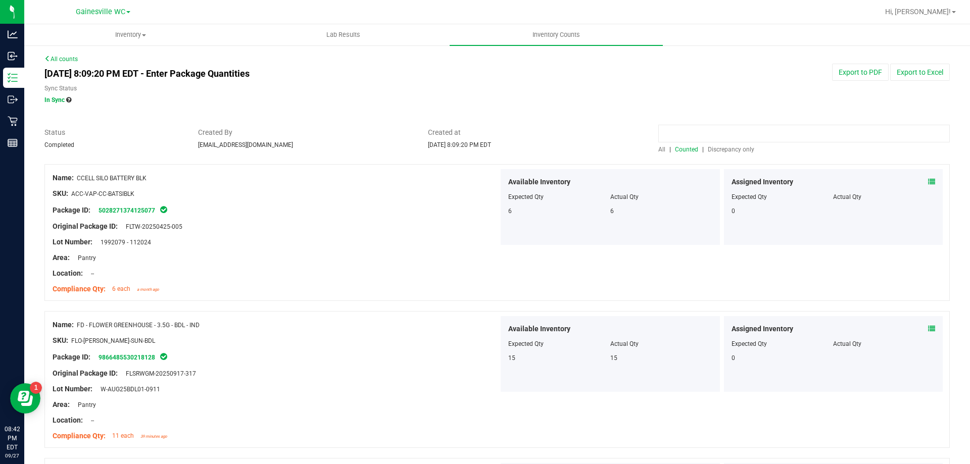
click at [689, 135] on input at bounding box center [805, 134] width 292 height 18
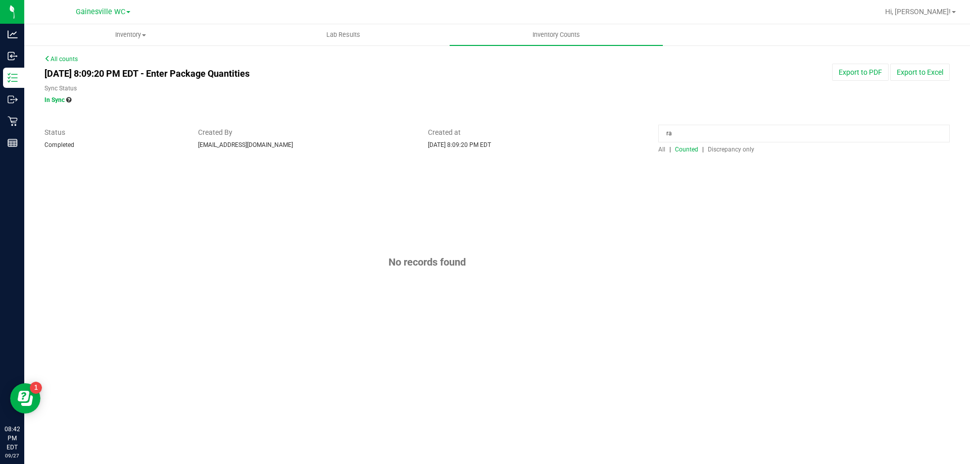
type input "r"
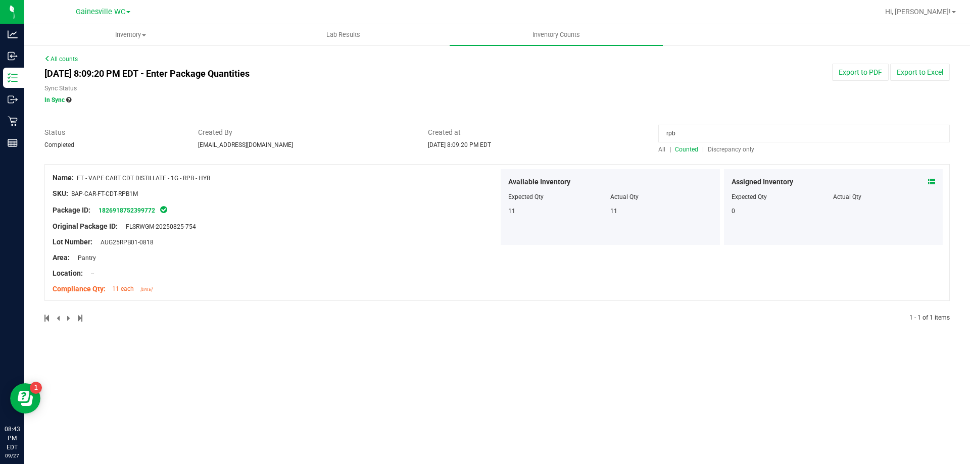
type input "rpb"
click at [57, 59] on link "All counts" at bounding box center [60, 59] width 33 height 7
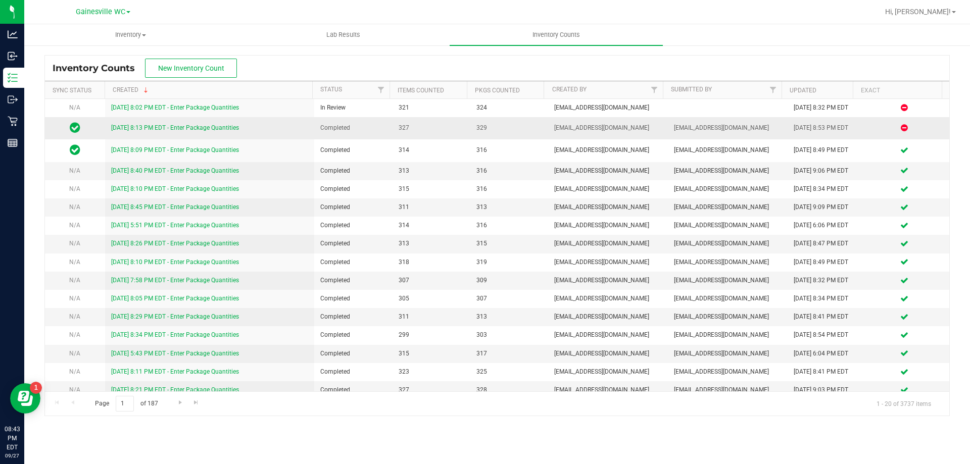
click at [137, 126] on link "[DATE] 8:13 PM EDT - Enter Package Quantities" at bounding box center [175, 127] width 128 height 7
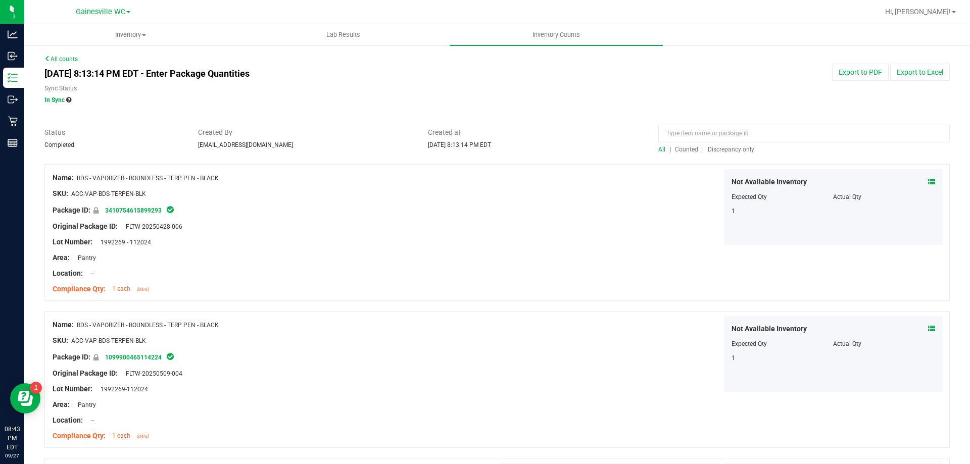
click at [690, 150] on span "Counted" at bounding box center [686, 149] width 23 height 7
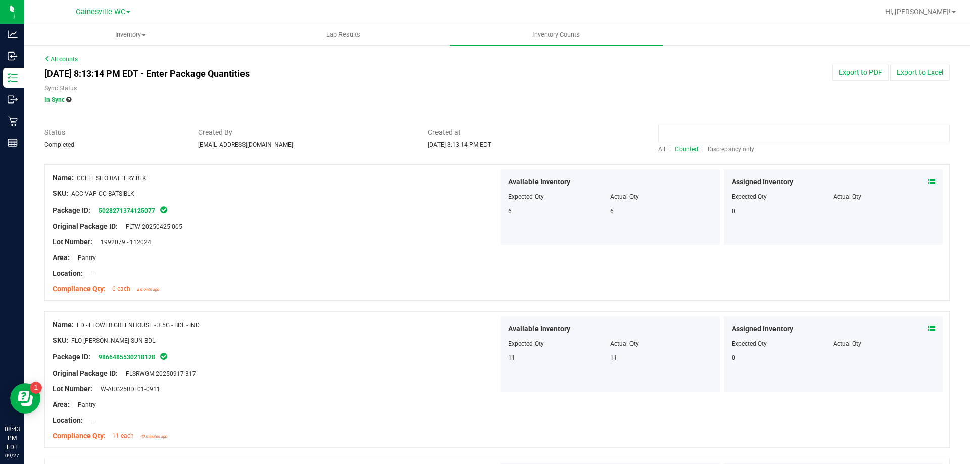
click at [687, 133] on input at bounding box center [805, 134] width 292 height 18
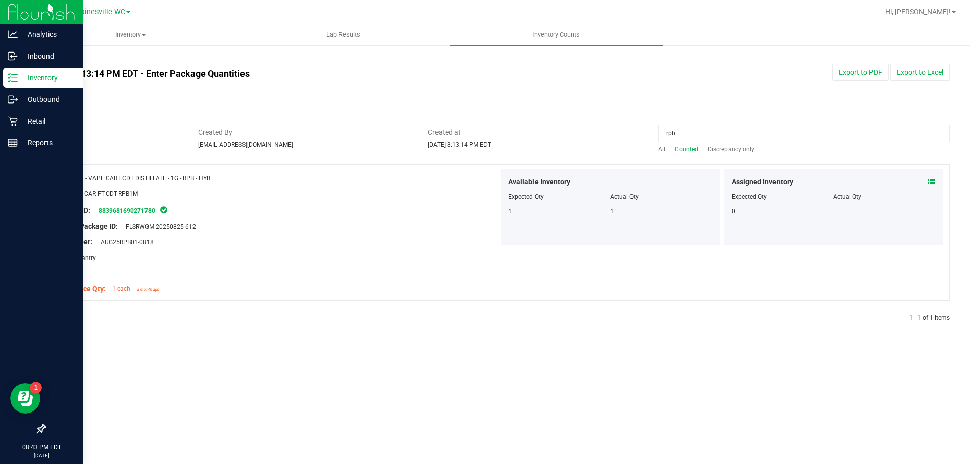
type input "rpb"
click at [39, 148] on p "Reports" at bounding box center [48, 143] width 61 height 12
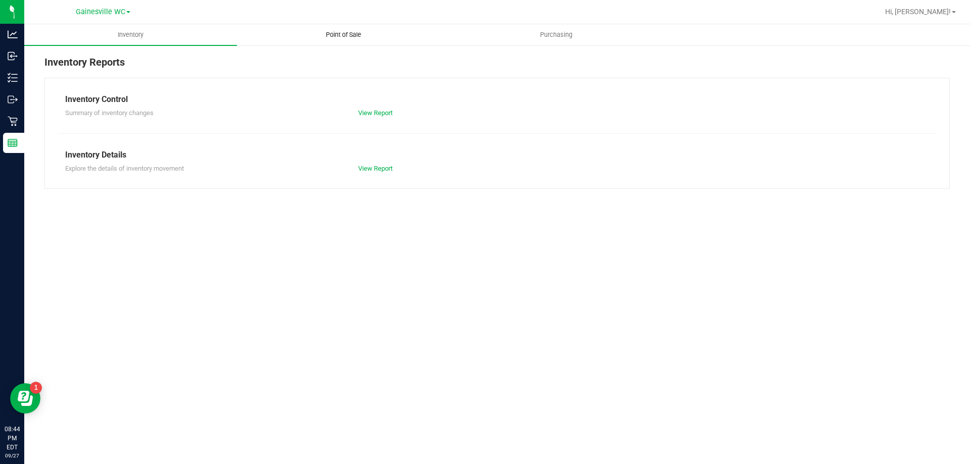
click at [346, 34] on span "Point of Sale" at bounding box center [343, 34] width 63 height 9
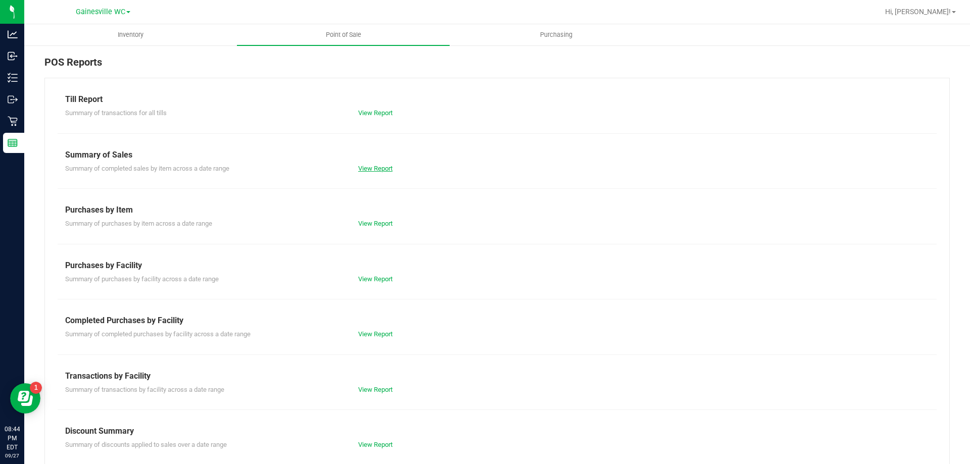
click at [377, 170] on link "View Report" at bounding box center [375, 169] width 34 height 8
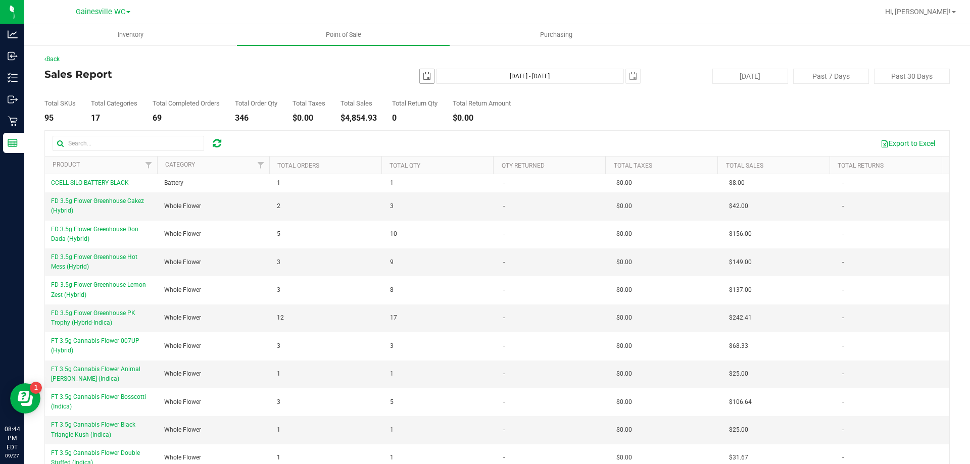
click at [423, 77] on span "select" at bounding box center [427, 76] width 8 height 8
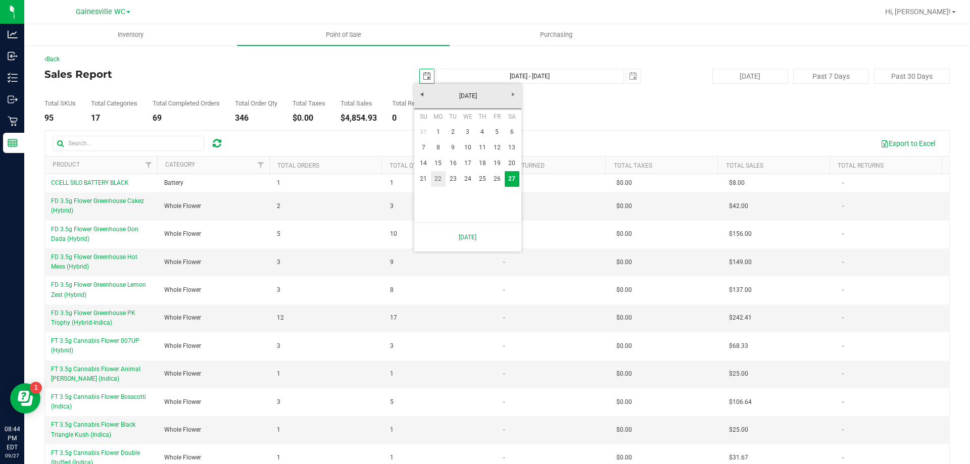
click at [438, 179] on link "22" at bounding box center [438, 179] width 15 height 16
type input "2025-09-22"
type input "Sep 22, 2025 - Sep 27, 2025"
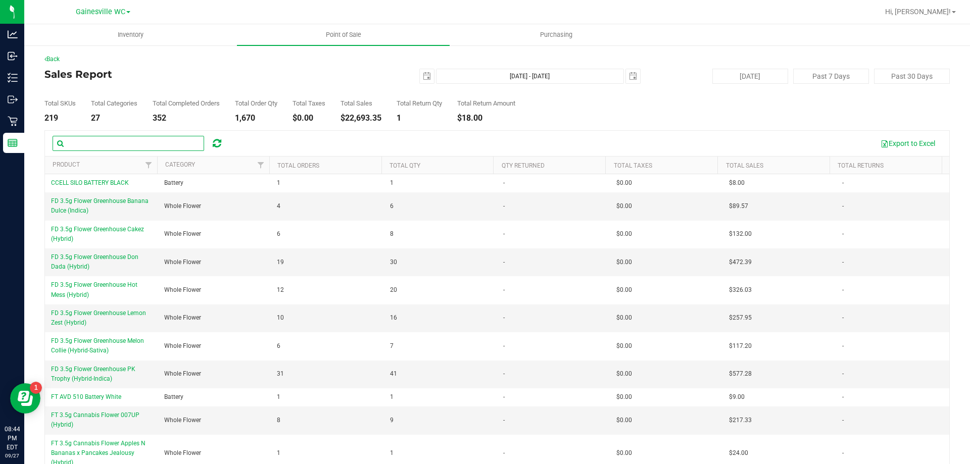
click at [106, 145] on input "text" at bounding box center [129, 143] width 152 height 15
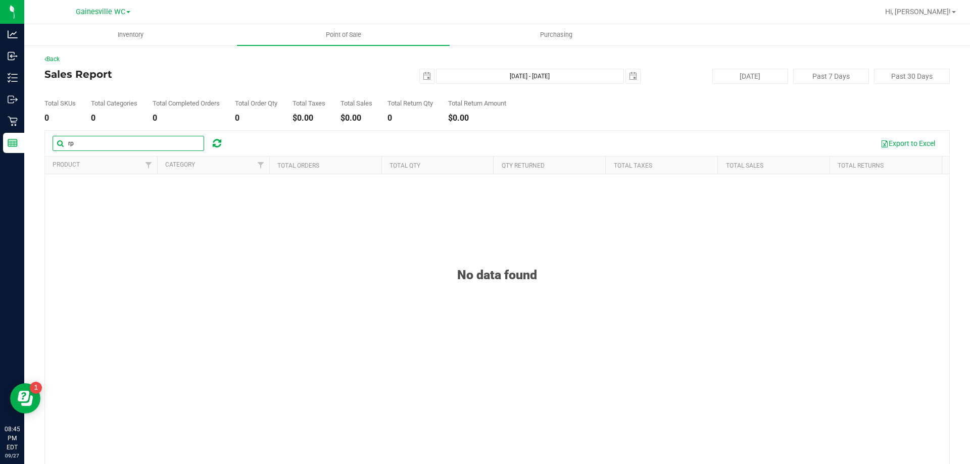
type input "r"
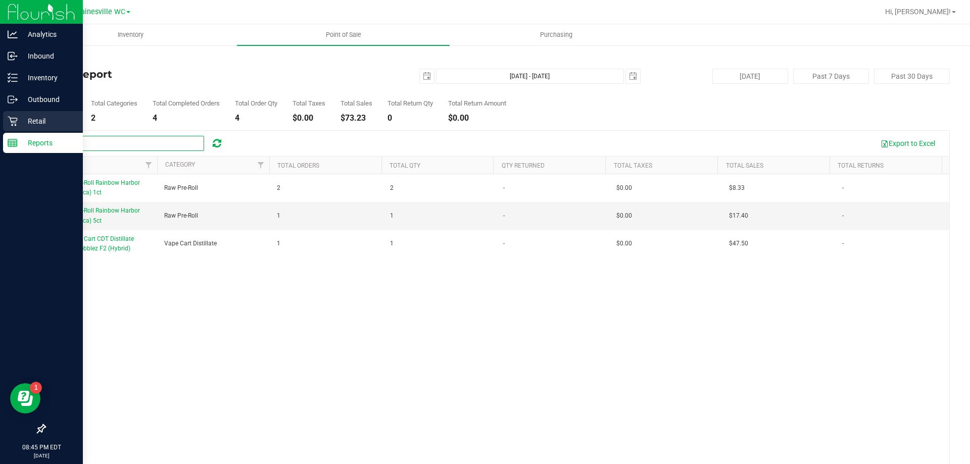
type input "rainb"
click at [36, 121] on p "Retail" at bounding box center [48, 121] width 61 height 12
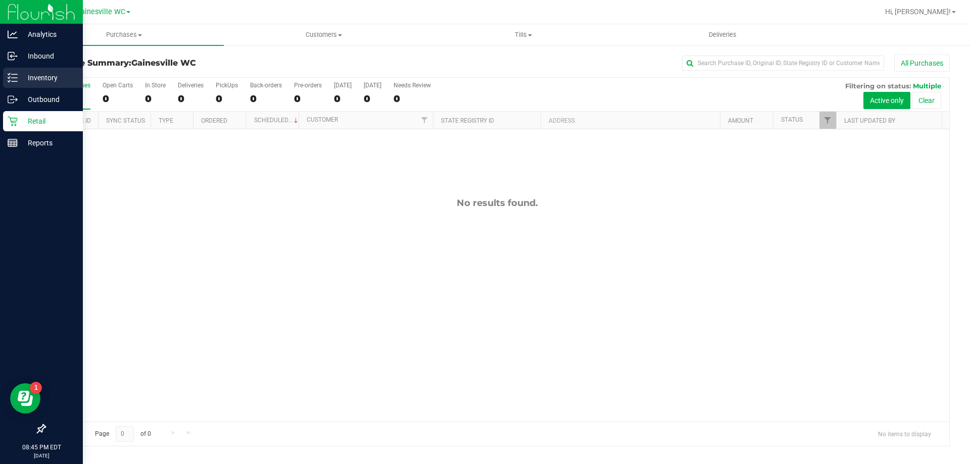
click at [36, 78] on p "Inventory" at bounding box center [48, 78] width 61 height 12
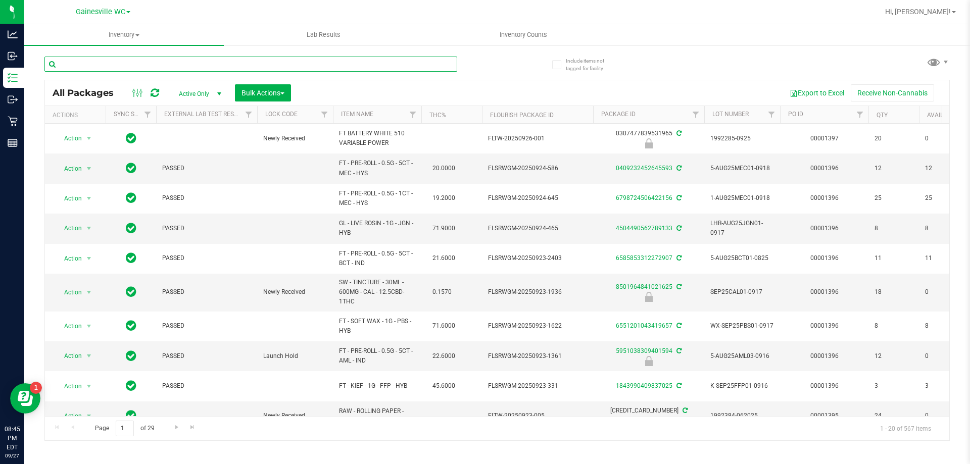
click at [119, 68] on input "text" at bounding box center [250, 64] width 413 height 15
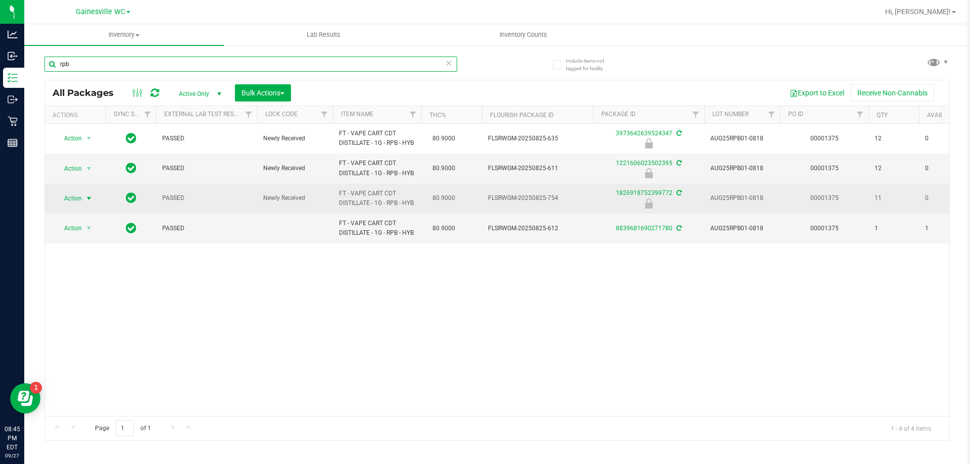
type input "rpb"
click at [81, 206] on span "Action" at bounding box center [68, 199] width 27 height 14
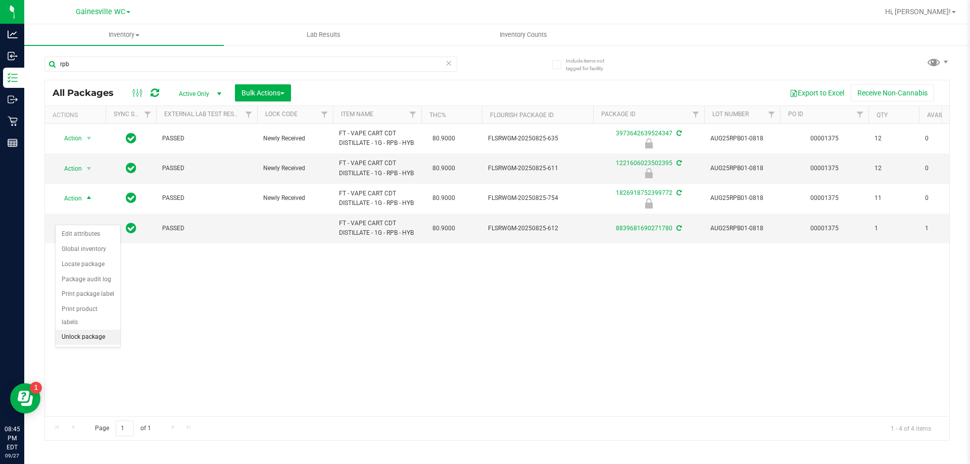
click at [79, 330] on li "Unlock package" at bounding box center [88, 337] width 65 height 15
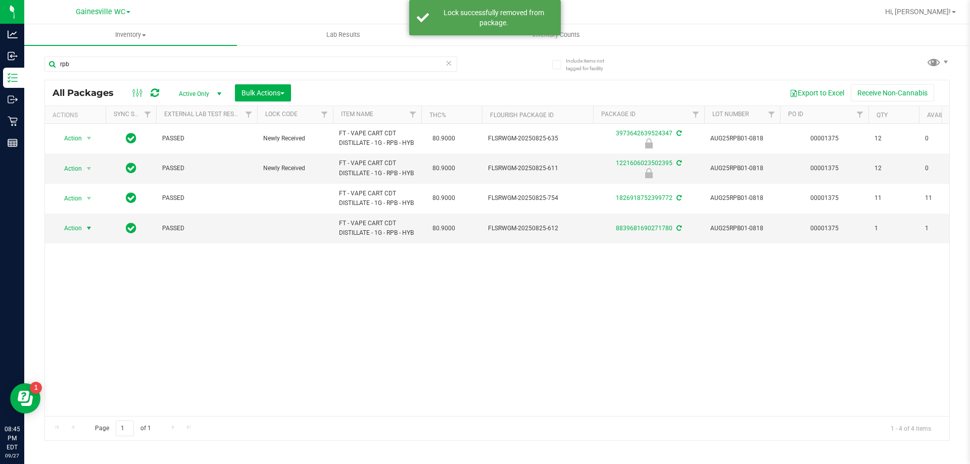
click at [74, 236] on span "Action" at bounding box center [68, 228] width 27 height 14
click at [260, 307] on div "Action Action Edit attributes Global inventory Locate package Package audit log…" at bounding box center [497, 270] width 905 height 293
click at [681, 231] on icon at bounding box center [679, 228] width 5 height 6
click at [129, 234] on icon at bounding box center [131, 228] width 11 height 12
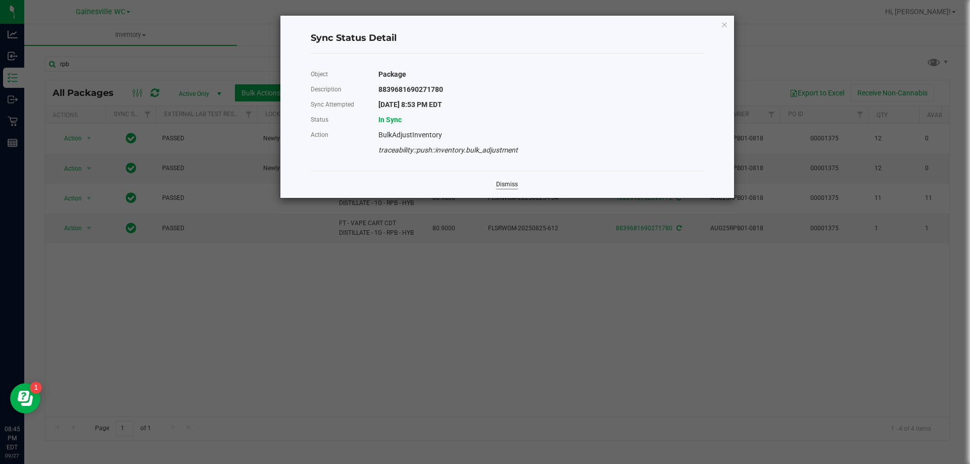
click at [508, 185] on link "Dismiss" at bounding box center [507, 184] width 22 height 9
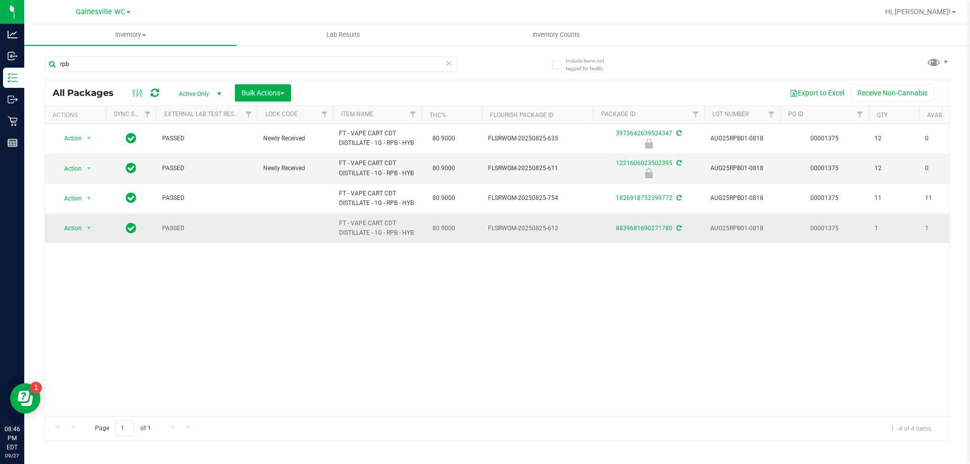
click at [74, 243] on td "Action Action Adjust qty Create package Edit attributes Global inventory Locate…" at bounding box center [75, 228] width 61 height 29
click at [86, 232] on span "select" at bounding box center [89, 228] width 8 height 8
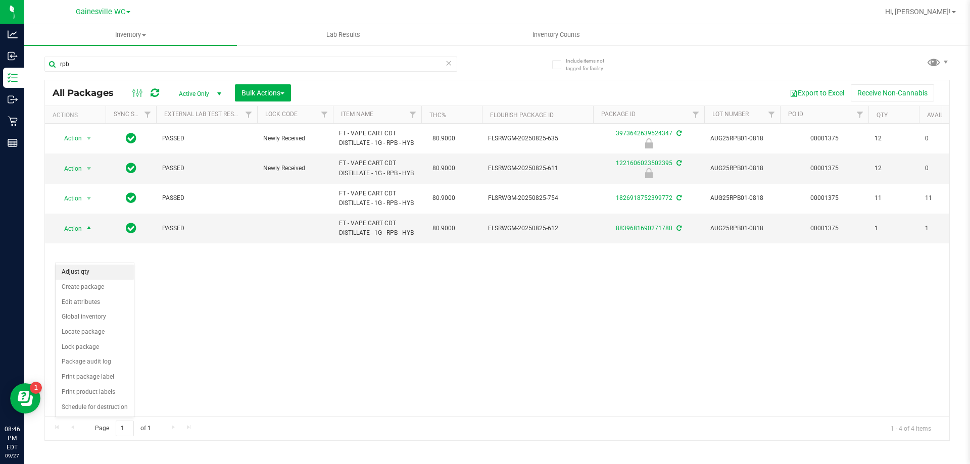
click at [77, 273] on li "Adjust qty" at bounding box center [95, 272] width 78 height 15
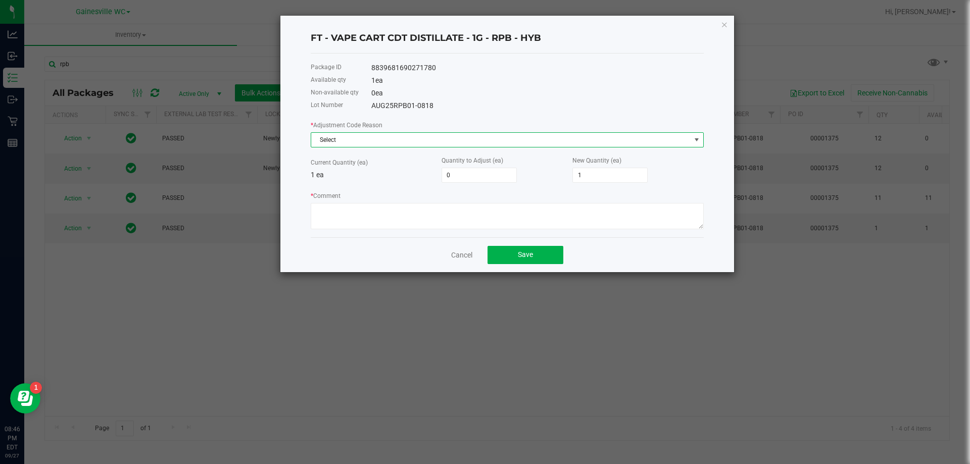
click at [423, 141] on span "Select" at bounding box center [501, 140] width 380 height 14
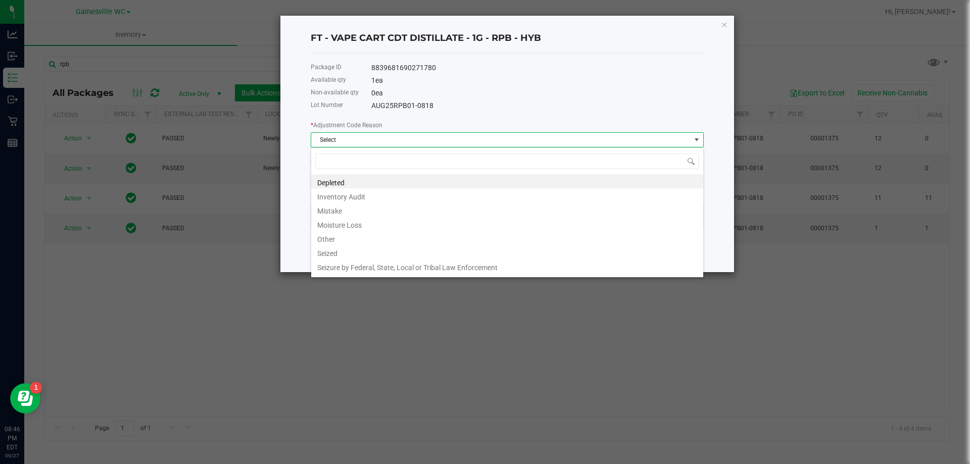
scroll to position [15, 393]
click at [371, 197] on li "Inventory Audit" at bounding box center [507, 196] width 392 height 14
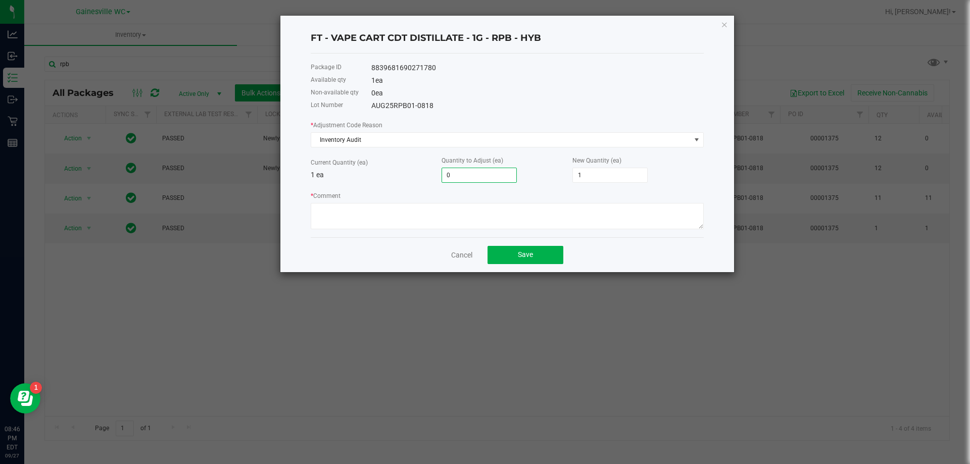
click at [482, 175] on input "0" at bounding box center [479, 175] width 74 height 14
type input "-1"
type input "0"
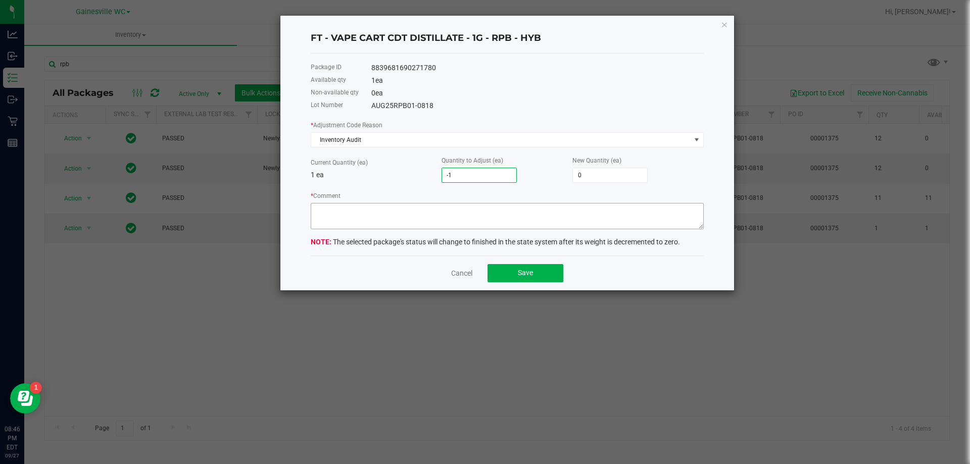
type input "-1"
click at [454, 223] on textarea "* Comment" at bounding box center [507, 216] width 393 height 26
type textarea "Package already sold"
click at [534, 266] on button "Save" at bounding box center [526, 273] width 76 height 18
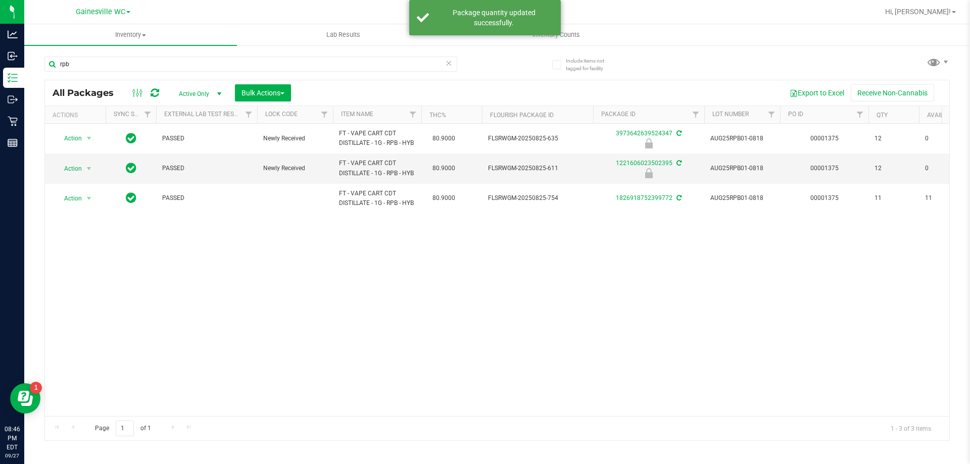
click at [555, 360] on div "Action Action Edit attributes Global inventory Locate package Package audit log…" at bounding box center [497, 270] width 905 height 293
click at [77, 291] on div "Action Action Edit attributes Global inventory Locate package Package audit log…" at bounding box center [497, 270] width 905 height 293
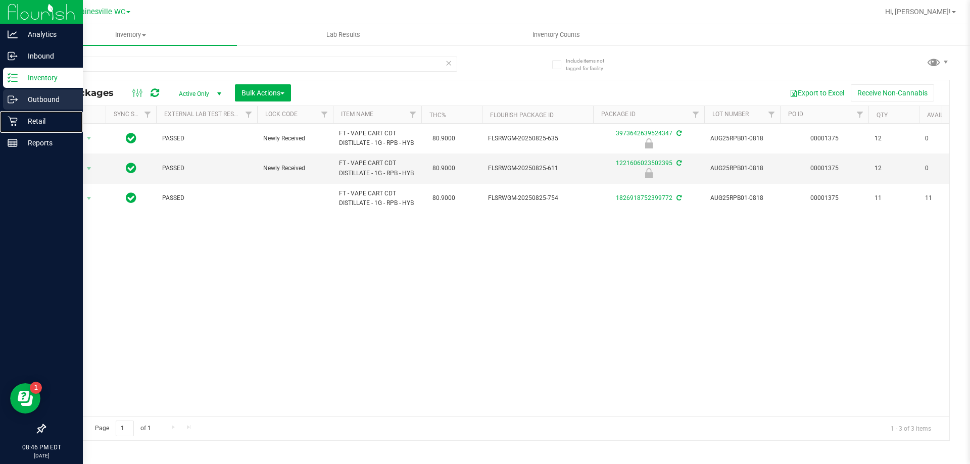
drag, startPoint x: 18, startPoint y: 121, endPoint x: 42, endPoint y: 109, distance: 26.7
click at [19, 121] on p "Retail" at bounding box center [48, 121] width 61 height 12
